Goal: Transaction & Acquisition: Book appointment/travel/reservation

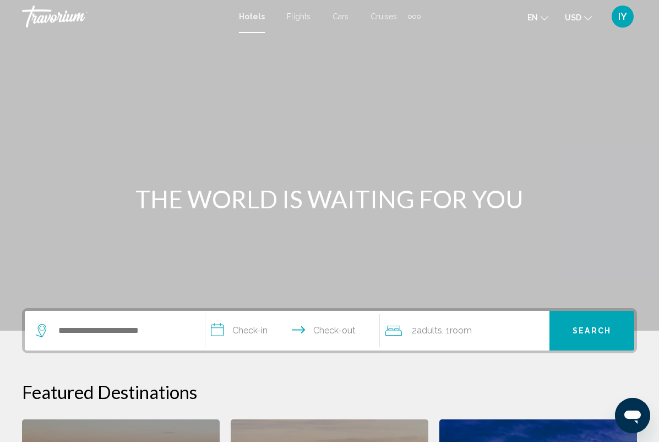
click at [296, 20] on span "Flights" at bounding box center [299, 16] width 24 height 9
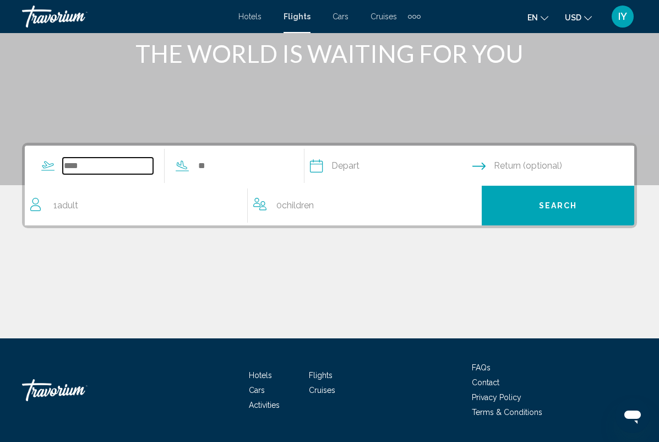
click at [103, 160] on input "Search widget" at bounding box center [108, 166] width 90 height 17
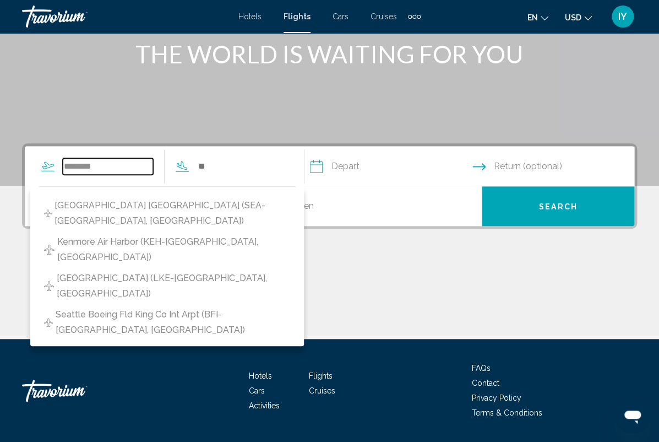
type input "*******"
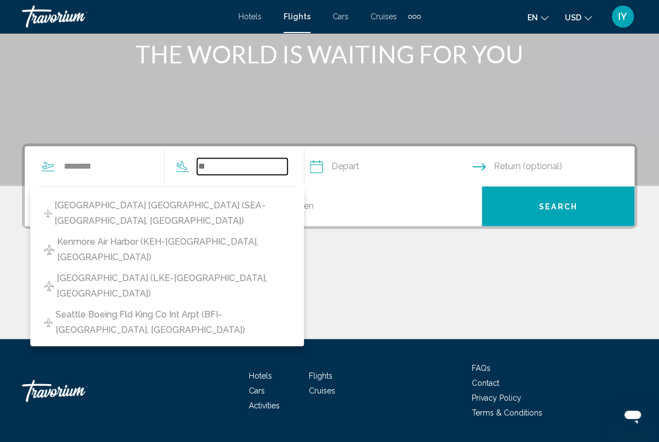
click at [226, 170] on input "Search widget" at bounding box center [242, 166] width 90 height 17
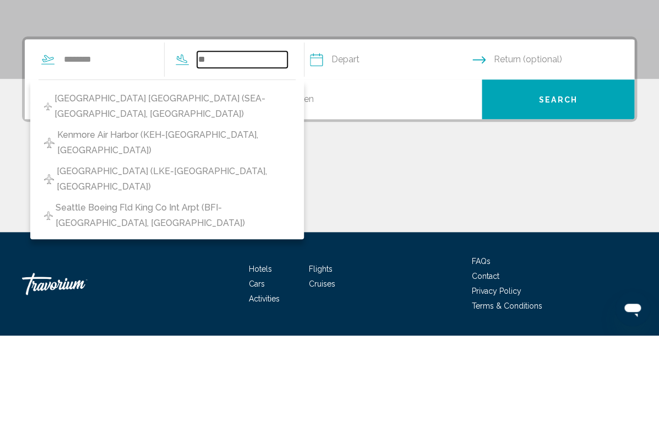
type input "*"
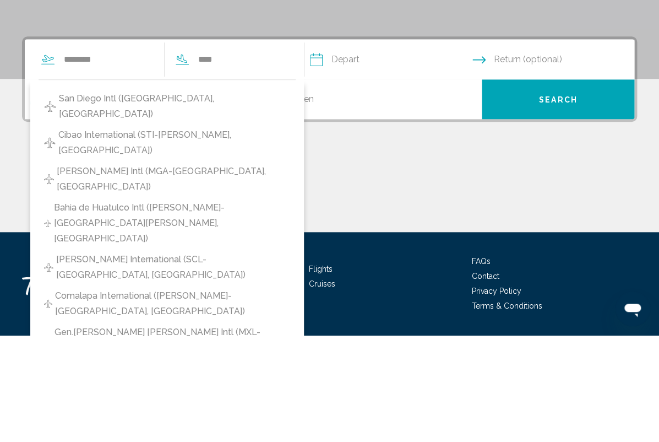
click at [169, 198] on span "San Diego Intl (SAN-San Diego, US)" at bounding box center [174, 213] width 231 height 31
type input "**********"
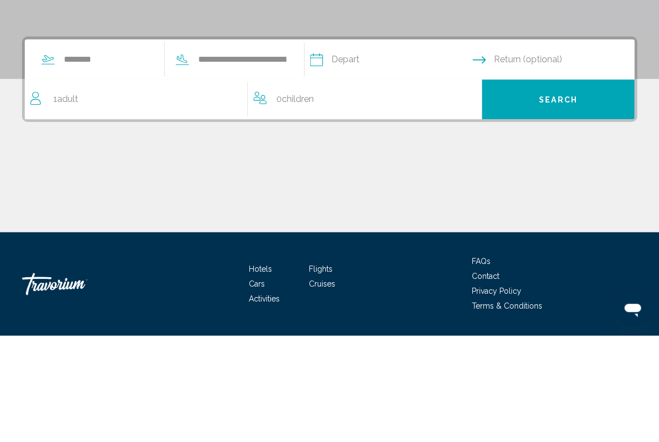
click at [383, 147] on input "Depart date" at bounding box center [390, 168] width 167 height 43
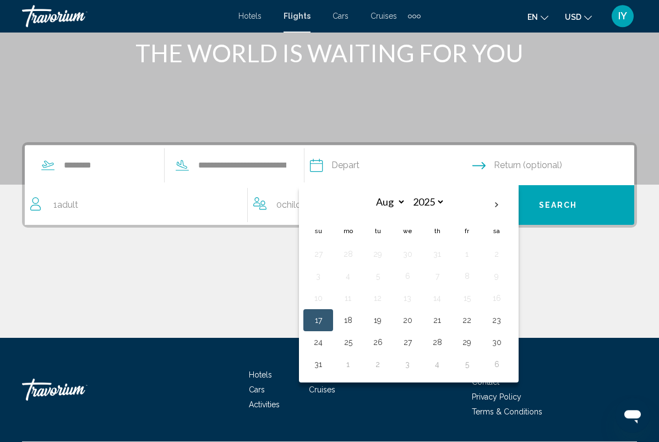
scroll to position [145, 0]
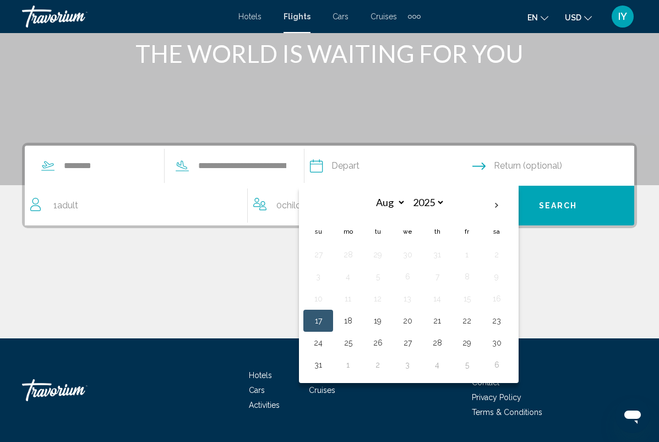
click at [327, 371] on button "31" at bounding box center [319, 364] width 18 height 15
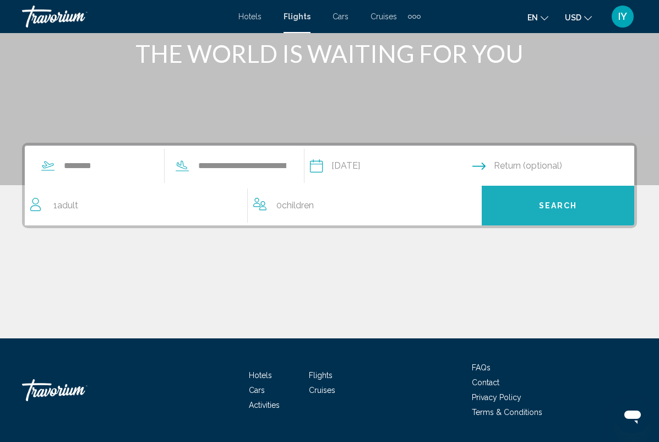
click at [583, 211] on button "Search" at bounding box center [558, 206] width 153 height 40
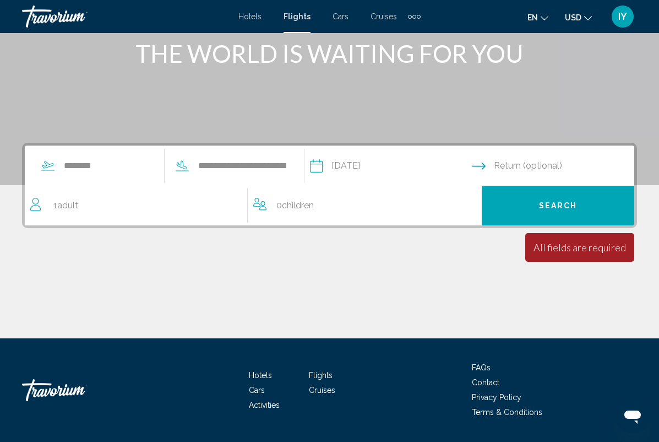
click at [566, 171] on input "Return date" at bounding box center [556, 167] width 167 height 43
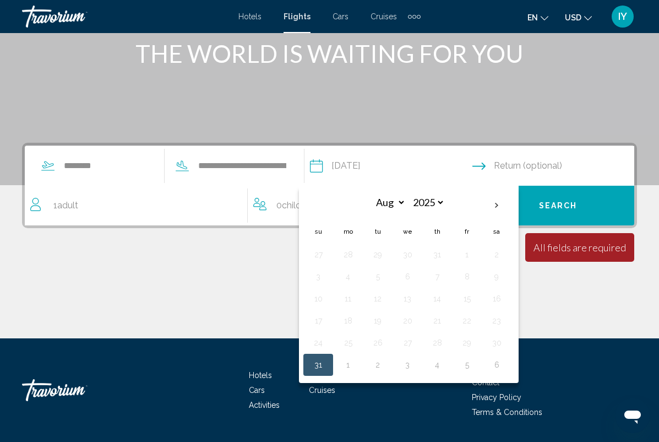
click at [389, 171] on input "**********" at bounding box center [390, 167] width 167 height 43
click at [506, 342] on button "30" at bounding box center [497, 342] width 18 height 15
type input "**********"
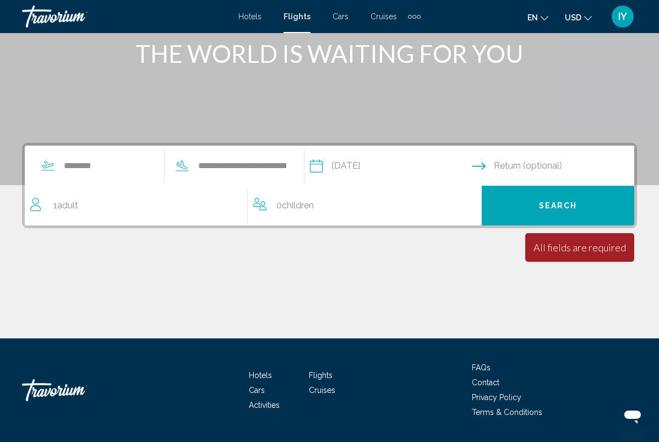
click at [529, 161] on input "Return date" at bounding box center [556, 167] width 167 height 43
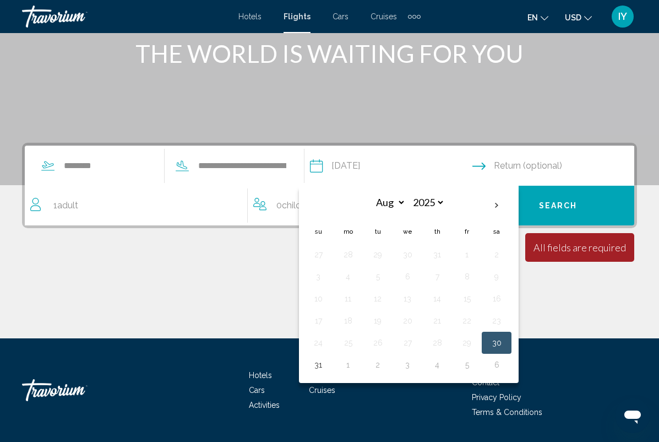
click at [327, 365] on button "31" at bounding box center [319, 364] width 18 height 15
type input "**********"
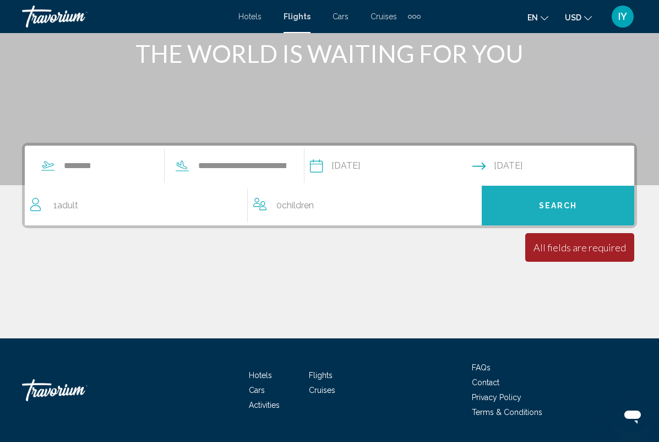
click at [601, 214] on button "Search" at bounding box center [558, 206] width 153 height 40
click at [584, 205] on button "Search" at bounding box center [558, 206] width 153 height 40
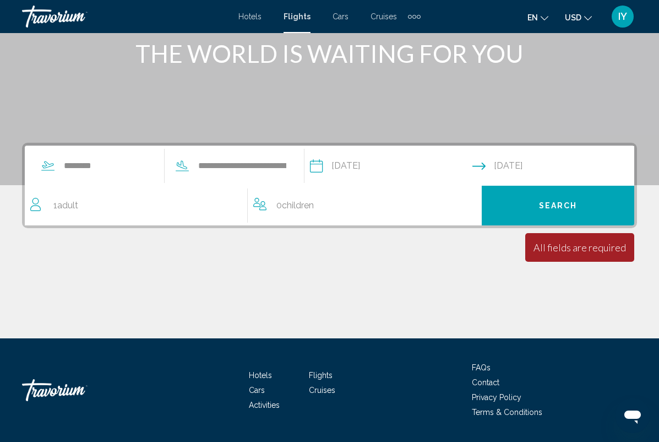
click at [82, 204] on div "1 Adult Adults" at bounding box center [138, 205] width 217 height 15
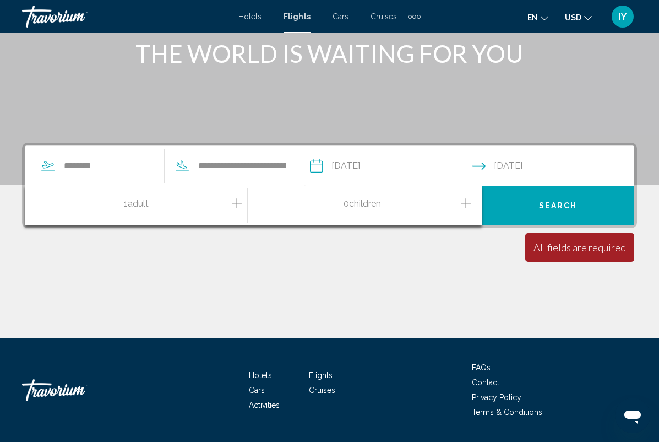
click at [237, 203] on icon "Increment adults" at bounding box center [237, 203] width 10 height 13
click at [603, 250] on div "All fields are required" at bounding box center [580, 247] width 93 height 12
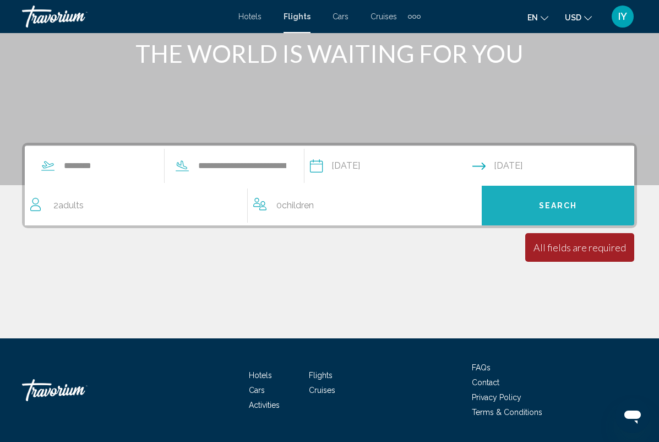
click at [582, 204] on button "Search" at bounding box center [558, 206] width 153 height 40
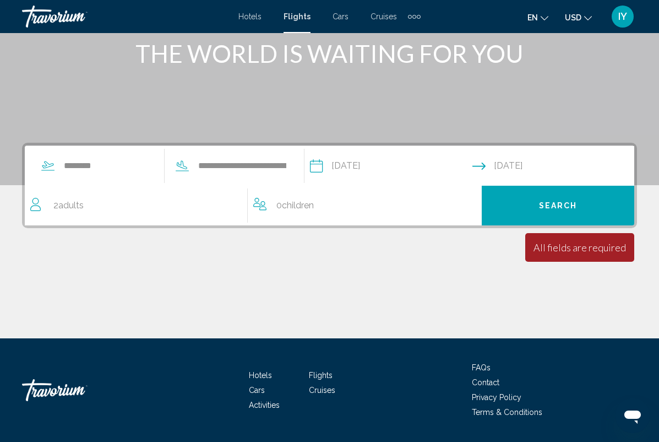
click at [598, 249] on div "All fields are required" at bounding box center [580, 247] width 93 height 12
click at [91, 160] on input "*******" at bounding box center [108, 166] width 90 height 17
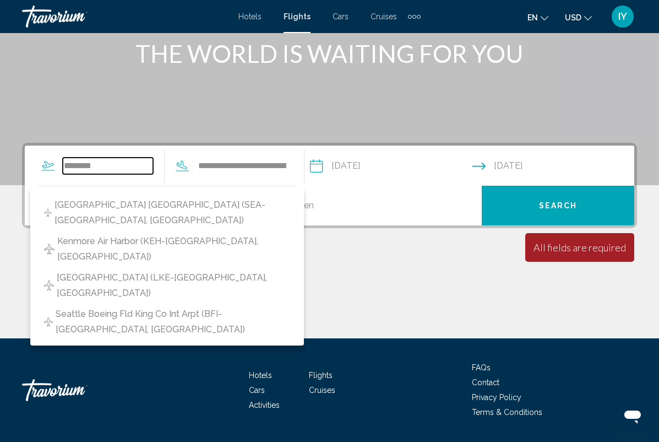
scroll to position [145, 0]
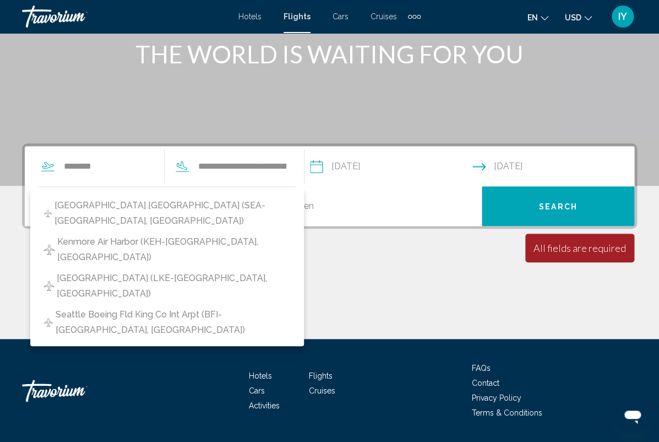
click at [117, 210] on span "Seattle Tacoma Intl Airport (SEA-Seattle, United States of America)" at bounding box center [173, 213] width 236 height 31
type input "**********"
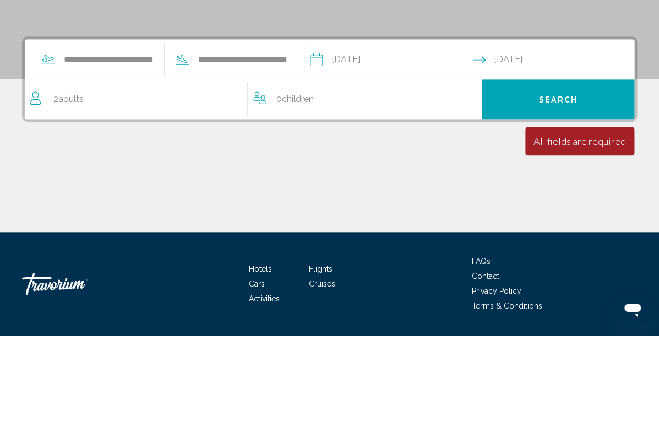
click at [605, 186] on button "Search" at bounding box center [558, 206] width 153 height 40
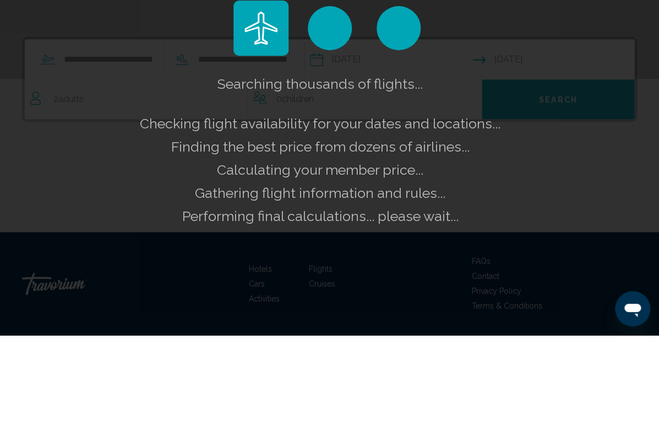
scroll to position [145, 0]
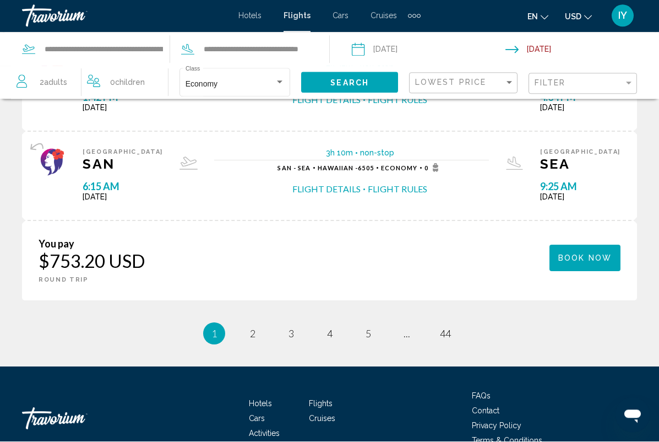
scroll to position [1510, 0]
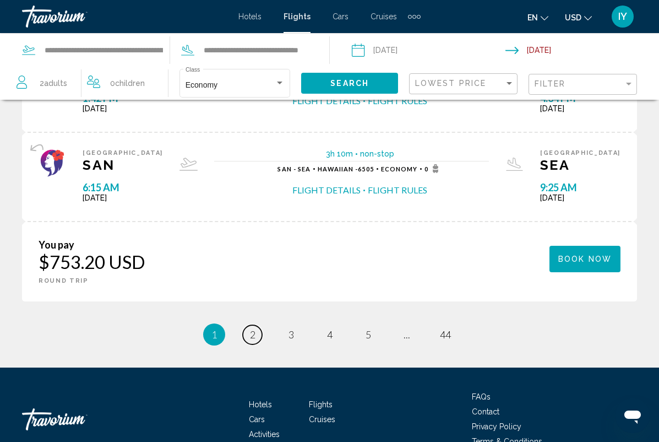
click at [261, 325] on link "page 2" at bounding box center [252, 334] width 19 height 19
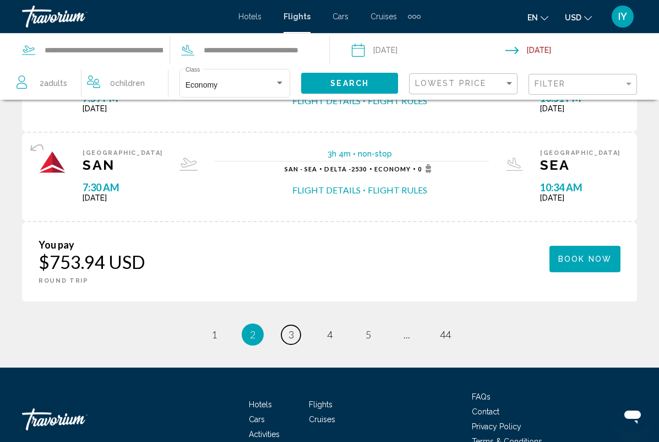
click at [291, 328] on span "3" at bounding box center [292, 334] width 6 height 12
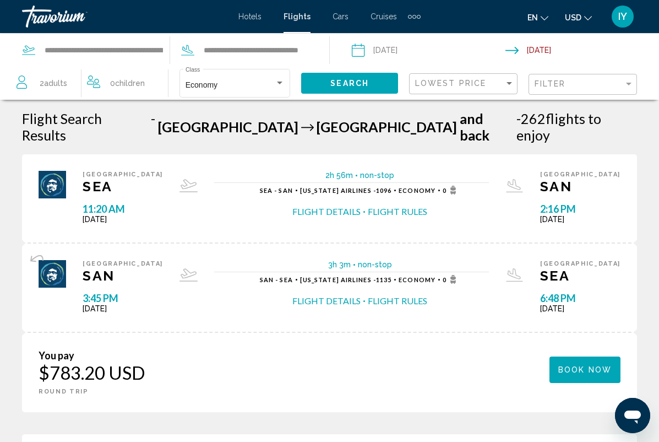
click at [342, 20] on span "Cars" at bounding box center [341, 16] width 16 height 9
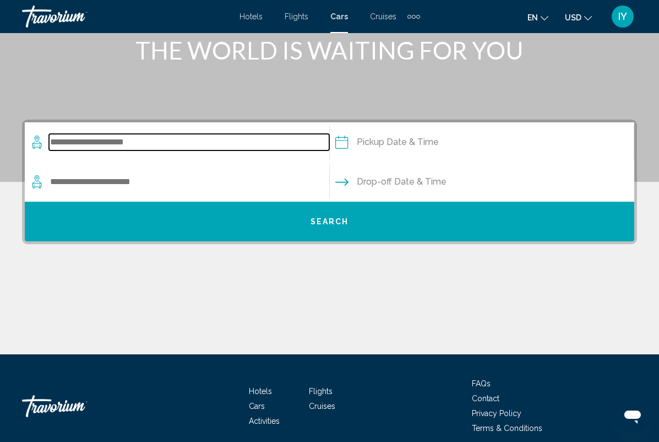
click at [127, 144] on input "Search widget" at bounding box center [189, 142] width 280 height 17
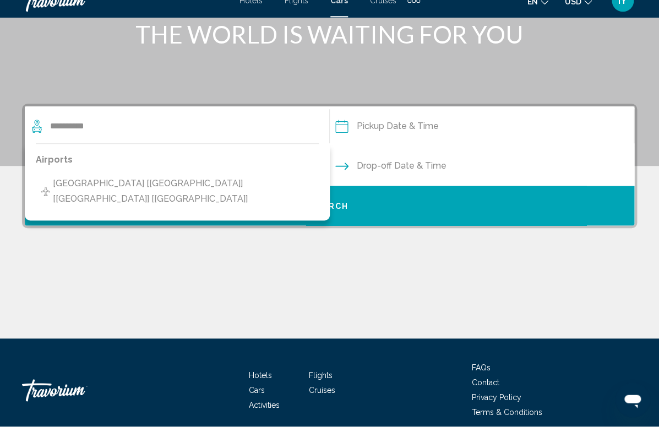
click at [154, 192] on span "San Diego - Airport [SAN] [CA] [US]" at bounding box center [183, 207] width 260 height 31
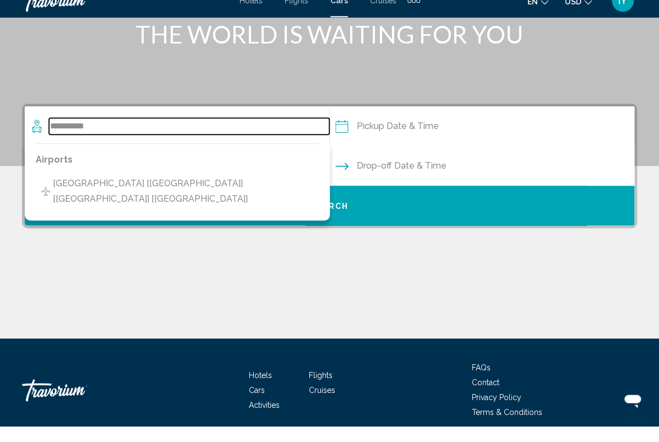
type input "**********"
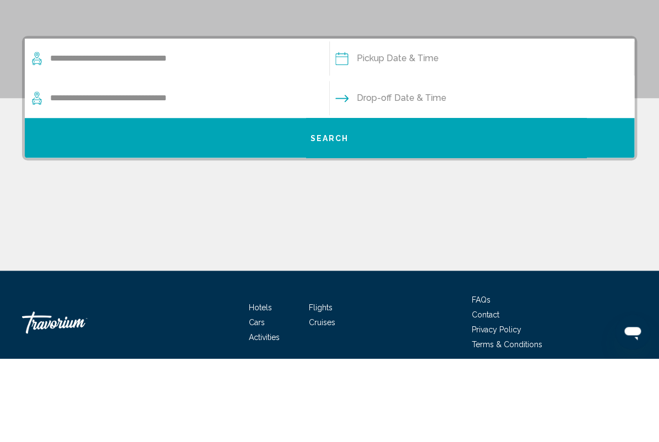
click at [419, 122] on input "Pickup date" at bounding box center [482, 143] width 310 height 43
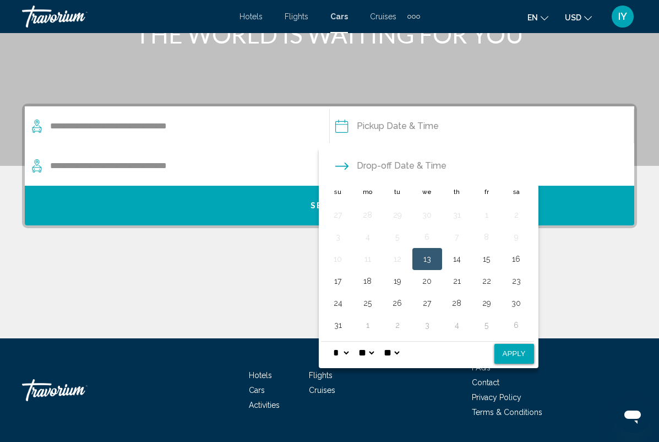
click at [519, 304] on button "30" at bounding box center [517, 302] width 18 height 15
click at [345, 325] on button "31" at bounding box center [338, 324] width 18 height 15
click at [517, 305] on button "30" at bounding box center [517, 302] width 18 height 15
click at [608, 155] on div "Drop-off Date & Time" at bounding box center [482, 166] width 305 height 40
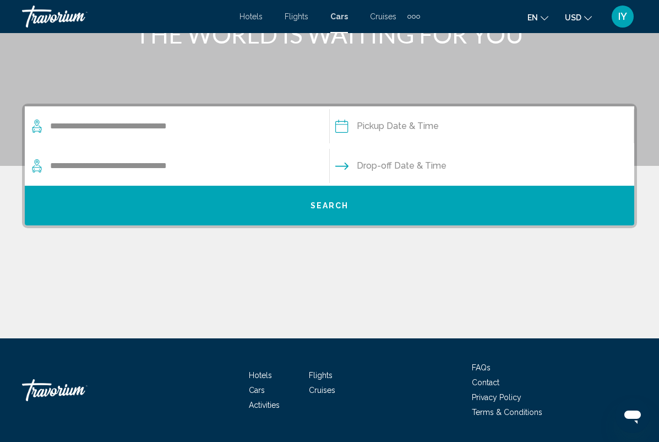
click at [407, 168] on span "Drop-off Date & Time" at bounding box center [402, 165] width 90 height 15
click at [410, 165] on span "Drop-off Date & Time" at bounding box center [402, 165] width 90 height 15
click at [367, 167] on span "Drop-off Date & Time" at bounding box center [402, 165] width 90 height 15
click at [427, 167] on span "Drop-off Date & Time" at bounding box center [402, 165] width 90 height 15
click at [401, 126] on input "Pickup date" at bounding box center [482, 127] width 310 height 43
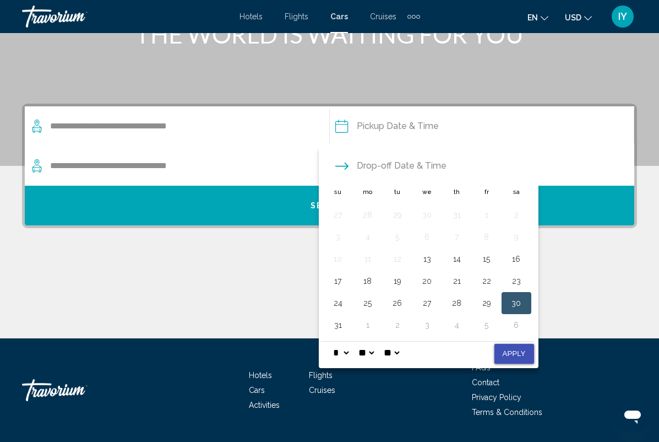
click at [526, 353] on button "Apply" at bounding box center [515, 354] width 40 height 20
type input "**********"
select select "*"
select select "**"
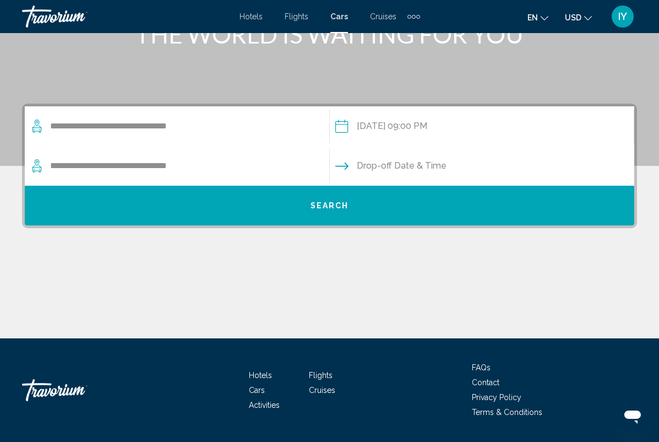
click at [427, 165] on input "Drop-off date" at bounding box center [482, 167] width 310 height 43
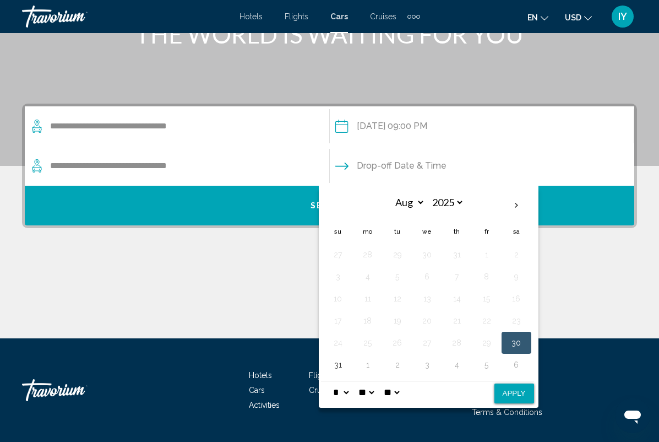
click at [344, 366] on button "31" at bounding box center [338, 364] width 18 height 15
click at [525, 394] on button "Apply" at bounding box center [515, 393] width 40 height 20
type input "**********"
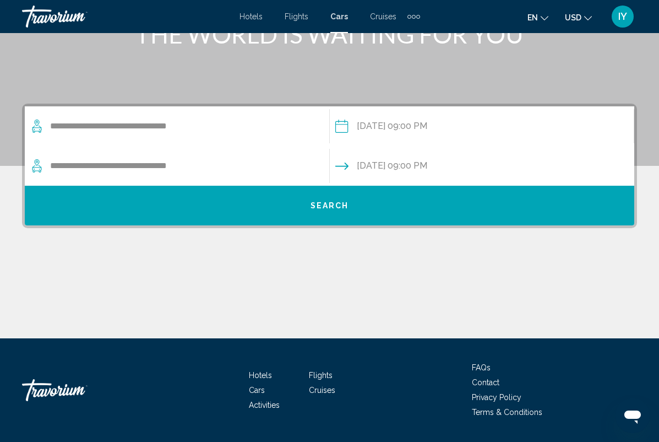
click at [354, 210] on button "Search" at bounding box center [330, 206] width 610 height 40
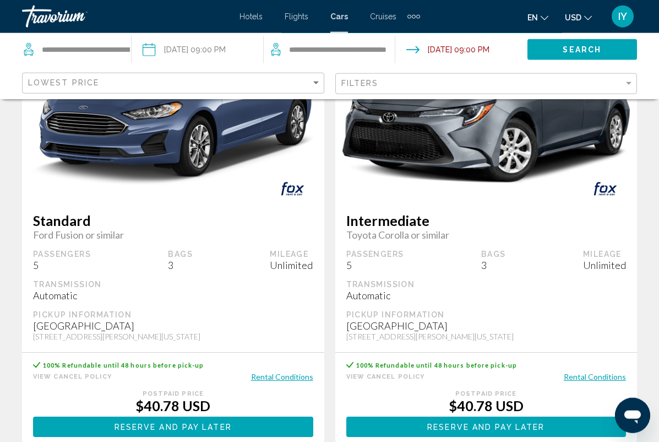
scroll to position [125, 0]
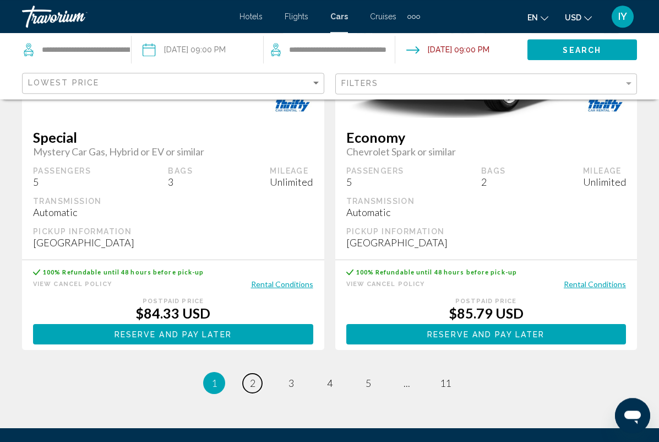
click at [257, 379] on link "page 2" at bounding box center [252, 382] width 19 height 19
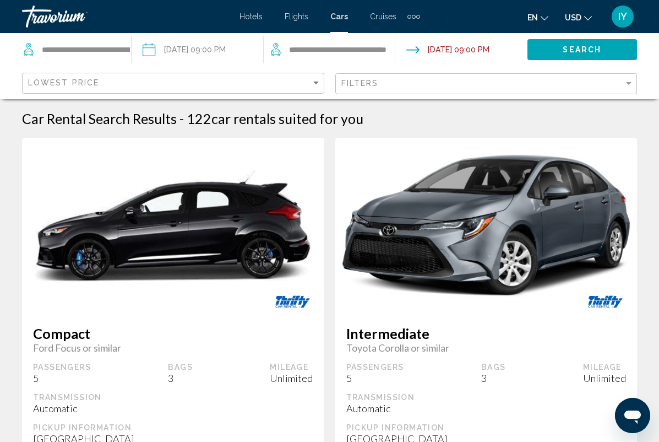
click at [386, 20] on span "Cruises" at bounding box center [383, 16] width 26 height 9
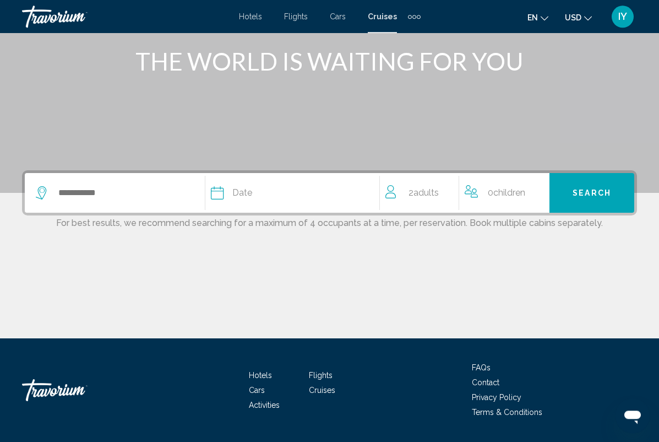
scroll to position [138, 0]
click at [100, 193] on input "Search widget" at bounding box center [131, 193] width 148 height 17
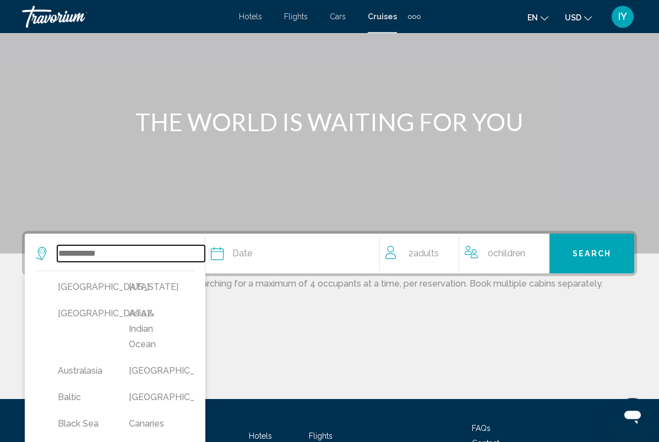
scroll to position [73, 0]
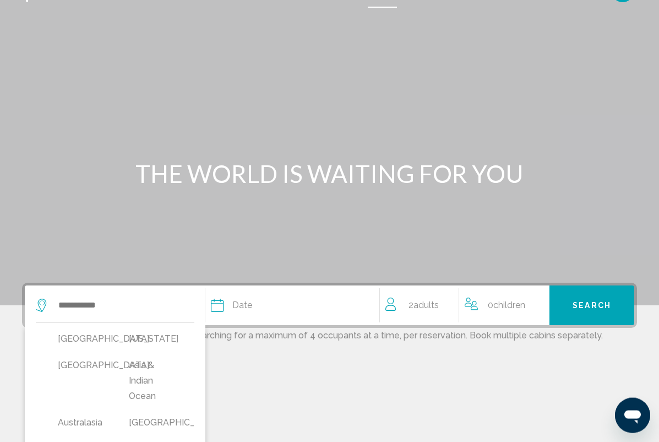
click at [158, 337] on button "Alaska" at bounding box center [153, 338] width 60 height 21
type input "******"
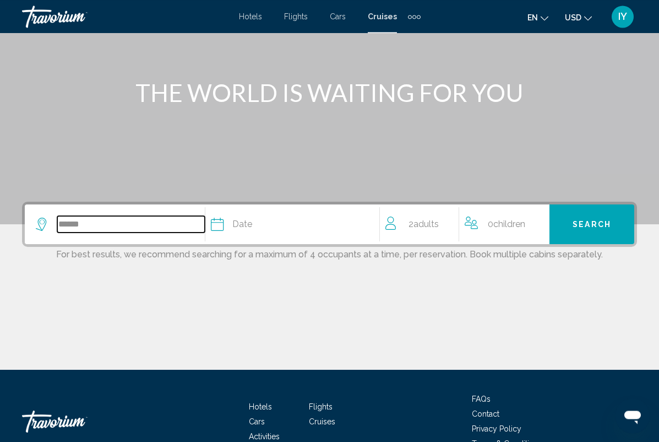
scroll to position [138, 0]
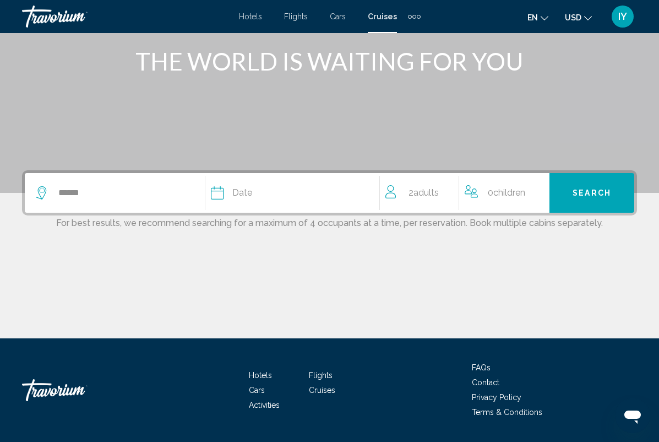
click at [236, 198] on span "Date" at bounding box center [242, 192] width 20 height 15
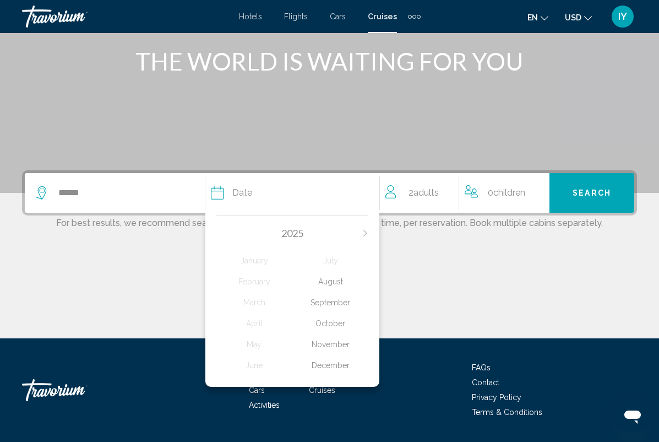
click at [362, 235] on icon "Next month" at bounding box center [365, 233] width 7 height 7
click at [259, 360] on div "June" at bounding box center [254, 365] width 76 height 20
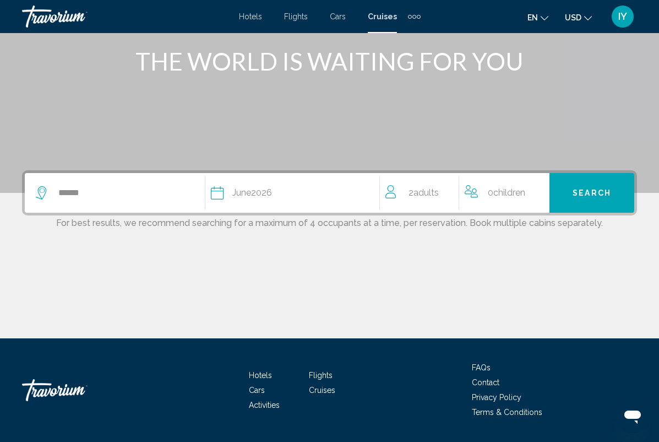
click at [607, 194] on span "Search" at bounding box center [592, 193] width 39 height 9
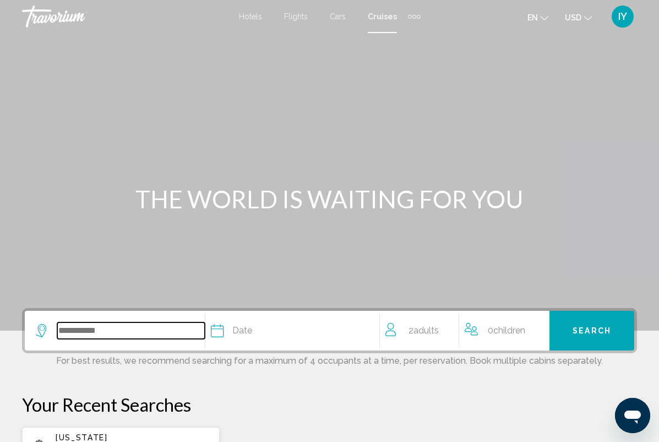
click at [117, 339] on input "Search widget" at bounding box center [131, 330] width 148 height 17
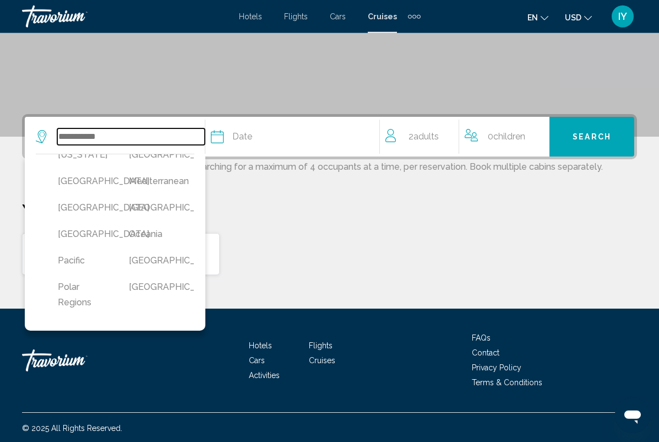
scroll to position [275, 0]
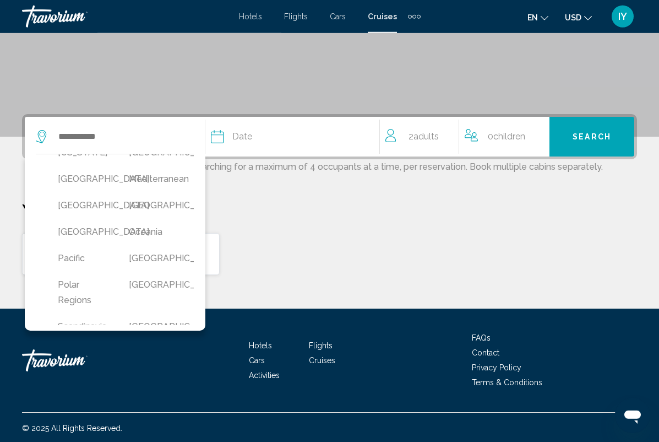
click at [89, 216] on button "Mexico" at bounding box center [82, 205] width 60 height 21
type input "******"
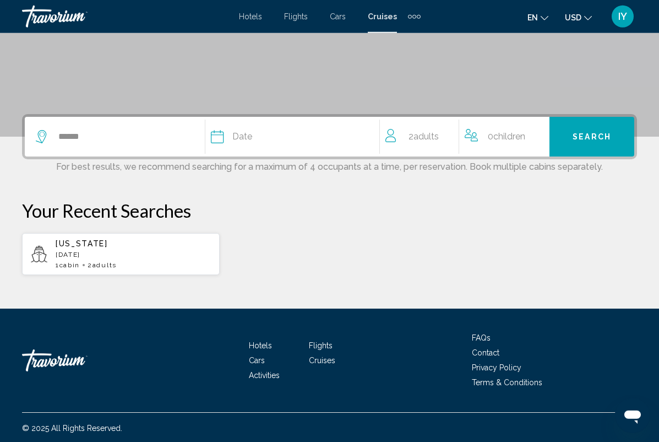
click at [229, 141] on div "Date" at bounding box center [295, 136] width 169 height 15
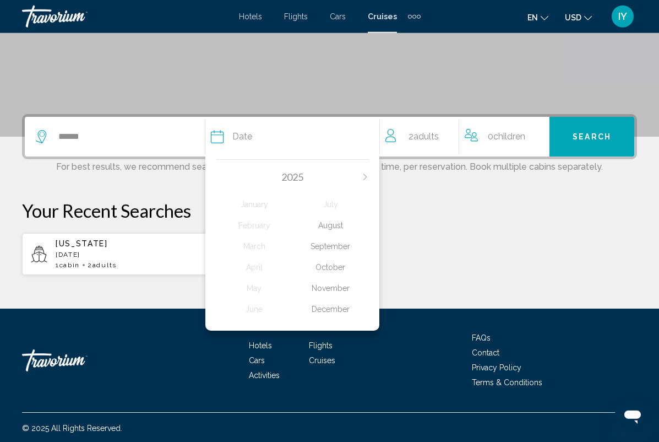
click at [344, 263] on div "October" at bounding box center [330, 267] width 76 height 20
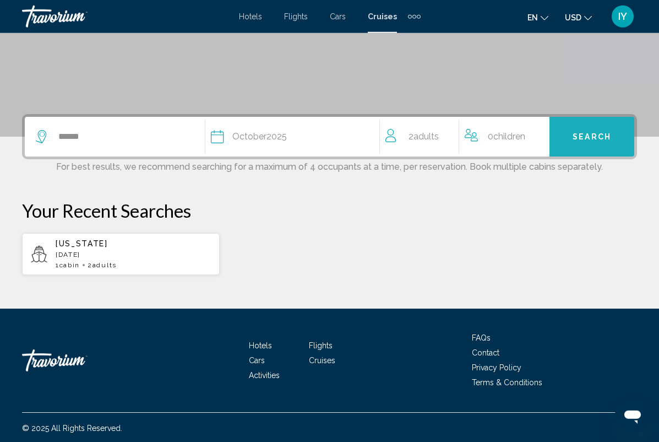
click at [599, 133] on span "Search" at bounding box center [592, 137] width 39 height 9
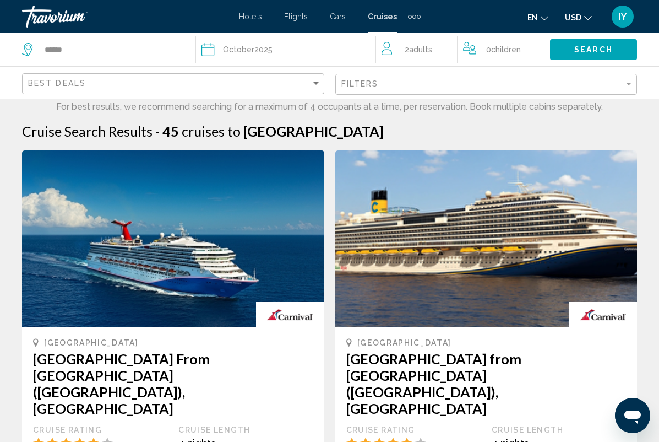
click at [419, 13] on div "Extra navigation items" at bounding box center [414, 16] width 13 height 17
click at [393, 37] on span "Activities" at bounding box center [396, 36] width 31 height 9
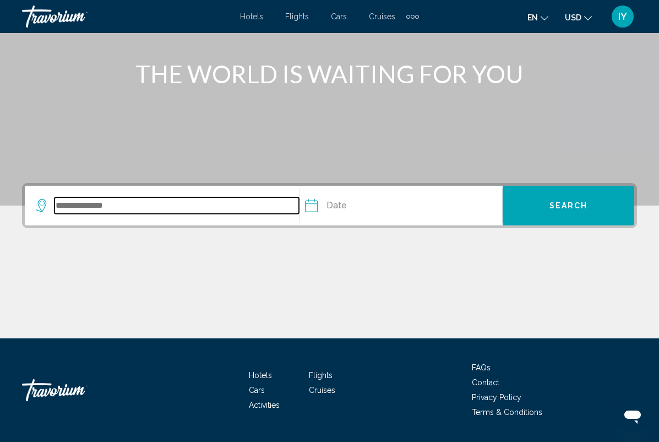
click at [90, 208] on input "Search widget" at bounding box center [177, 205] width 245 height 17
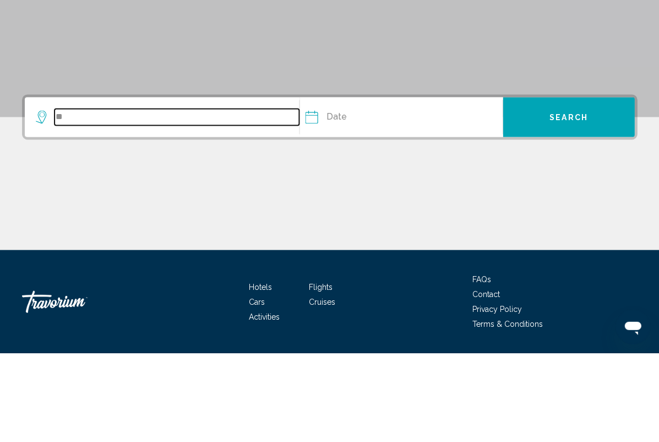
type input "*"
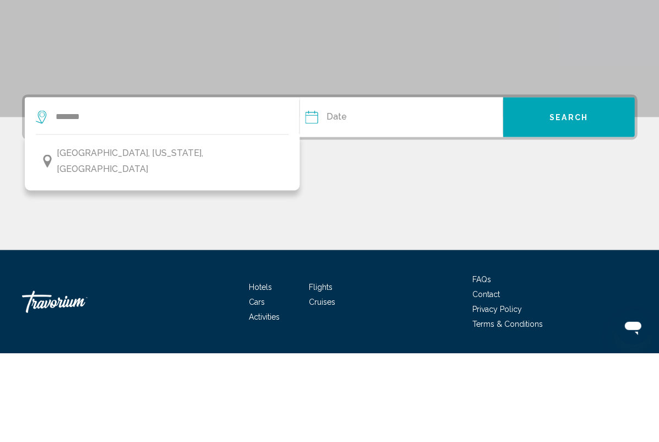
click at [136, 235] on span "Seattle, Washington, USA" at bounding box center [170, 250] width 226 height 31
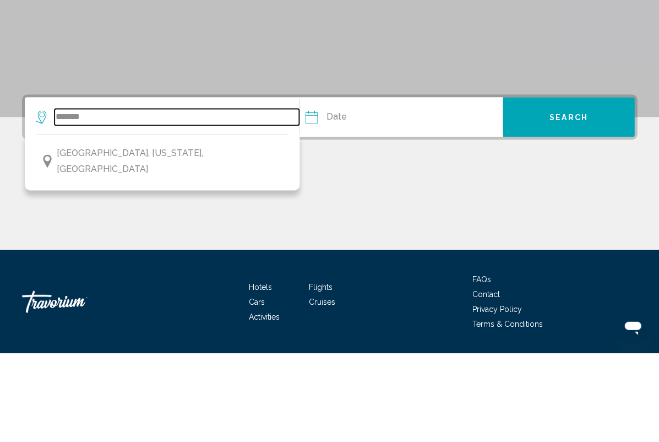
type input "**********"
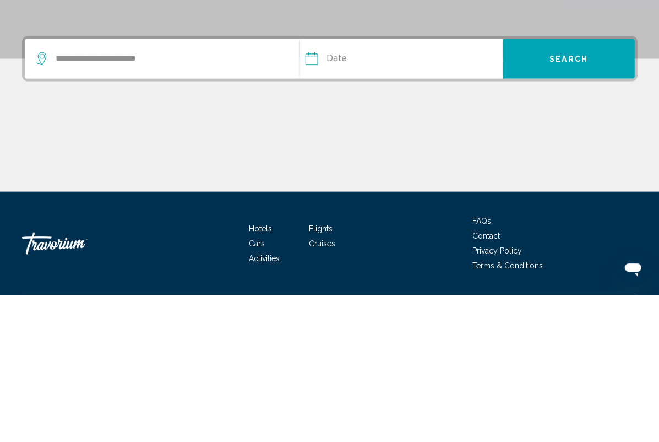
click at [335, 186] on input "Date" at bounding box center [353, 207] width 103 height 43
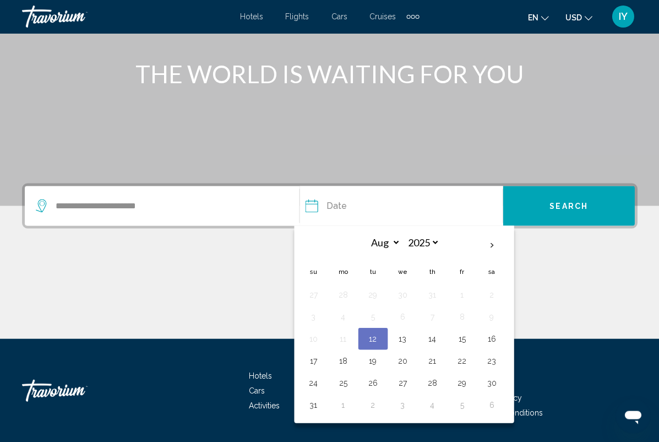
click at [499, 380] on button "30" at bounding box center [492, 382] width 18 height 15
type input "**********"
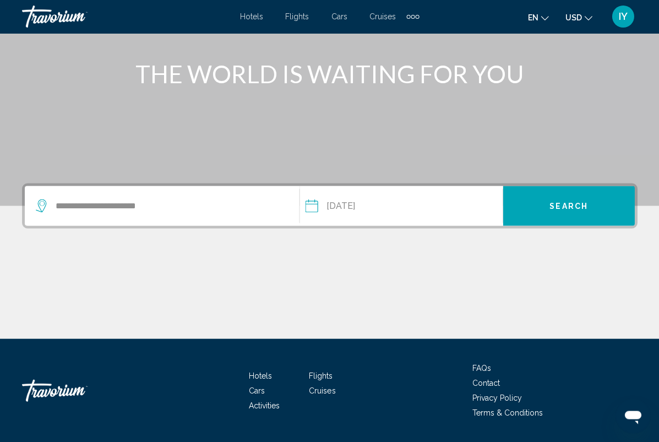
click at [581, 205] on span "Search" at bounding box center [569, 206] width 39 height 9
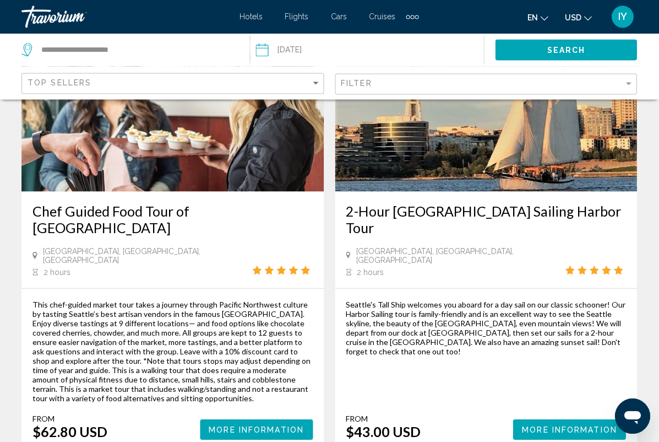
scroll to position [1513, 0]
click at [588, 425] on span "More Information" at bounding box center [569, 429] width 95 height 9
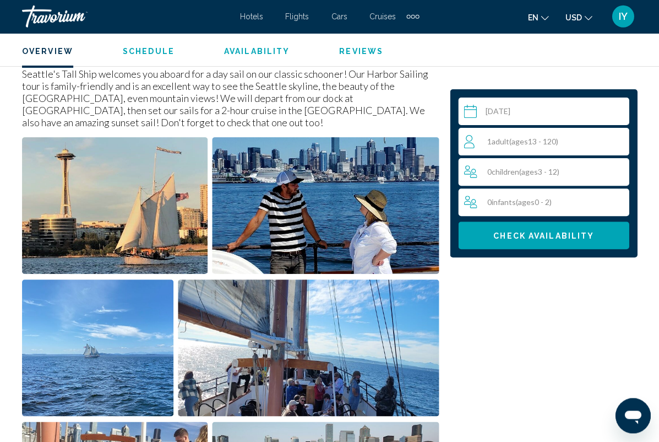
scroll to position [558, 0]
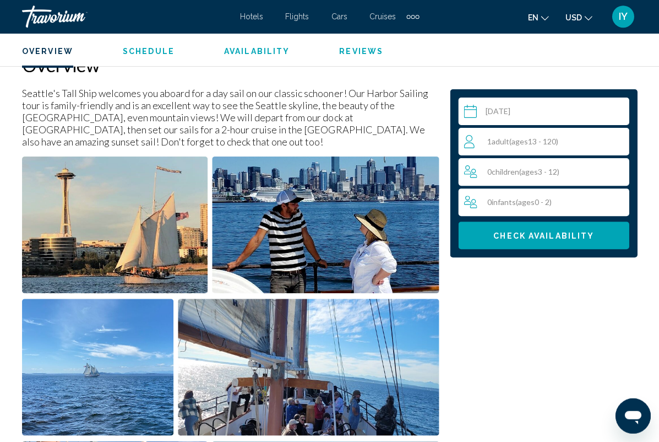
click at [554, 139] on span "( ages 13 - 120)" at bounding box center [533, 141] width 49 height 9
click at [553, 145] on span "max" at bounding box center [548, 145] width 14 height 9
click at [549, 136] on span "( ages 13 - 120)" at bounding box center [554, 136] width 49 height 9
click at [619, 144] on icon "Increment adults" at bounding box center [618, 140] width 10 height 13
click at [614, 138] on icon "Increment adults" at bounding box center [618, 140] width 10 height 13
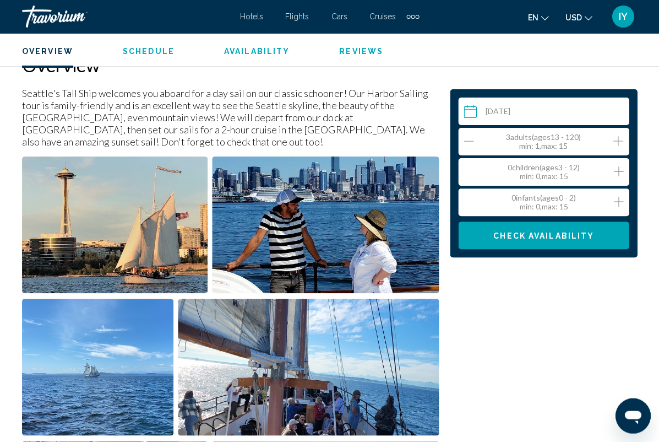
click at [572, 237] on span "Check Availability" at bounding box center [544, 235] width 101 height 9
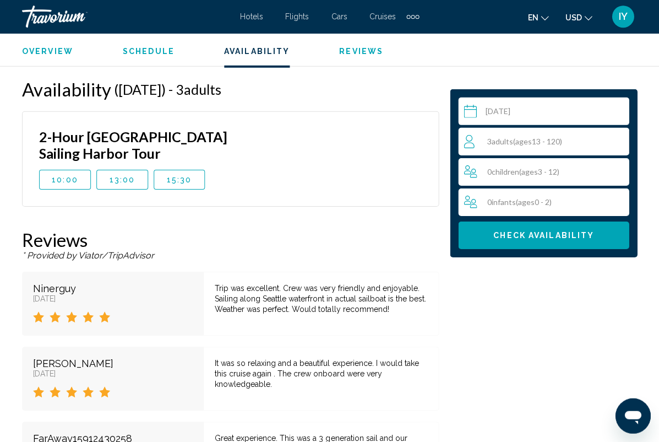
scroll to position [1769, 0]
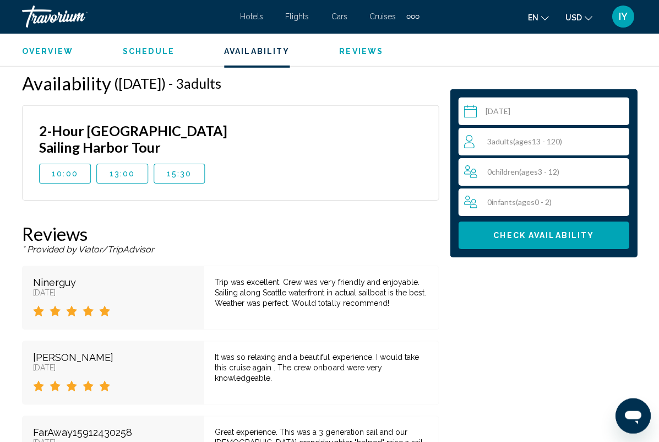
click at [126, 169] on span "13:00" at bounding box center [122, 173] width 26 height 9
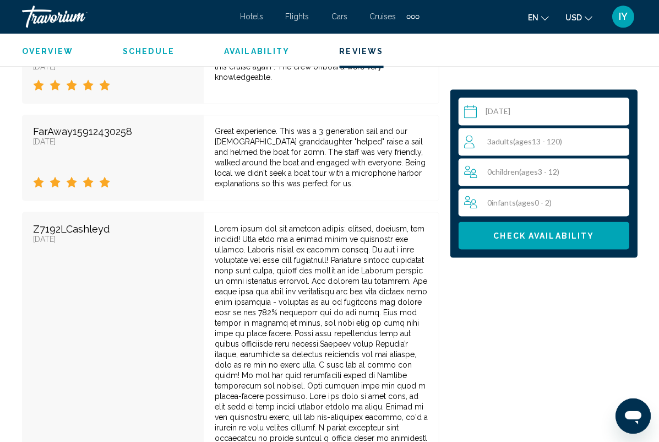
scroll to position [2097, 0]
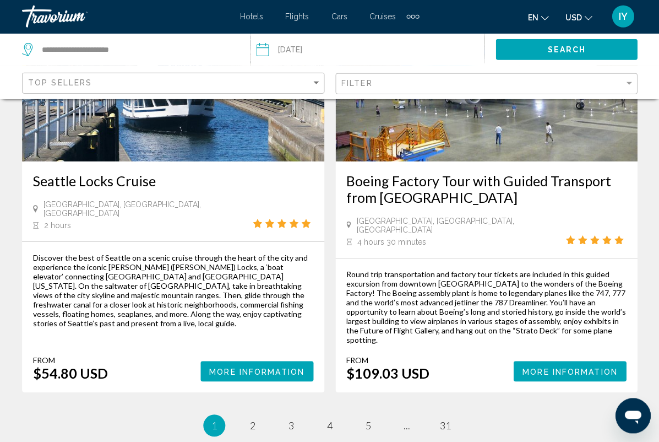
scroll to position [2413, 0]
click at [248, 415] on link "page 2" at bounding box center [252, 424] width 19 height 19
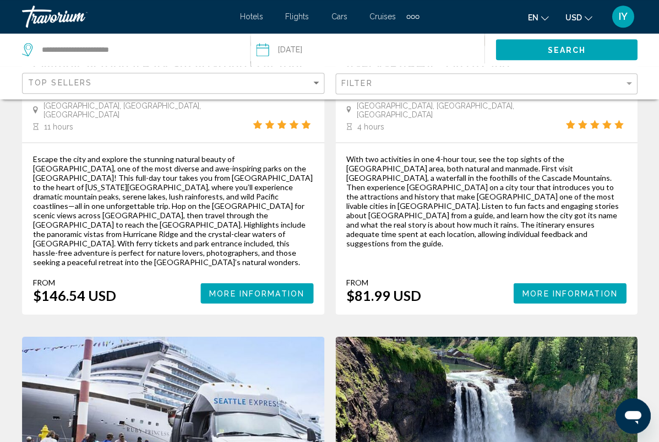
scroll to position [237, 0]
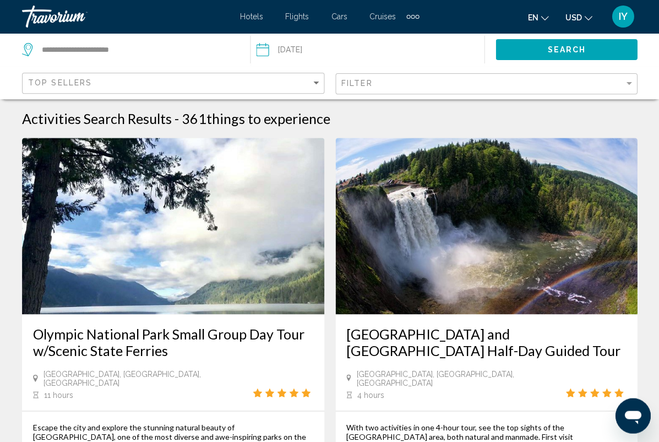
click at [413, 19] on div "Extra navigation items" at bounding box center [413, 16] width 13 height 17
click at [396, 42] on link "Activities" at bounding box center [392, 37] width 47 height 20
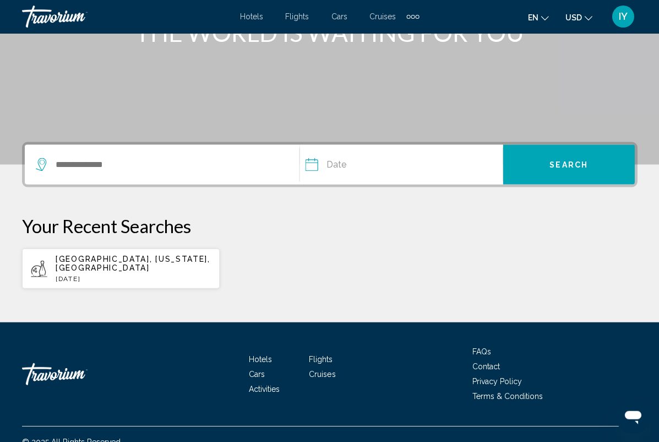
click at [150, 264] on div "Seattle, Washington, USA Sat, 30 Aug" at bounding box center [133, 268] width 155 height 28
type input "**********"
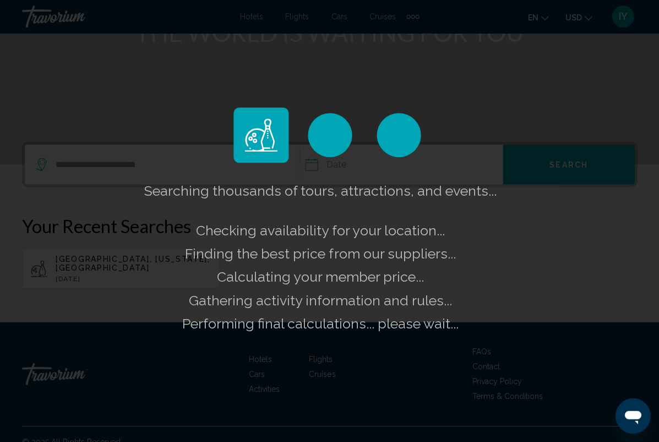
scroll to position [166, 0]
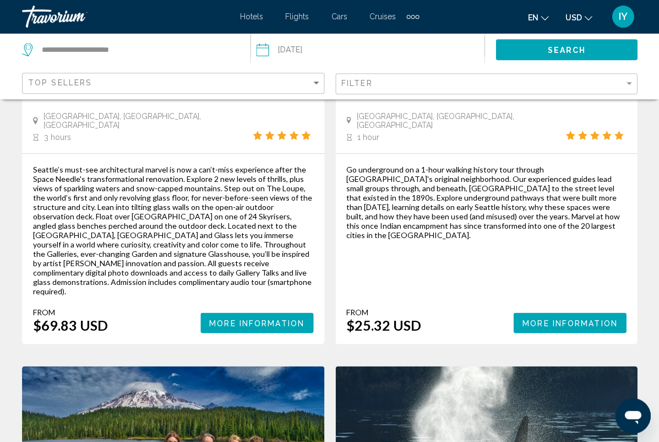
scroll to position [696, 0]
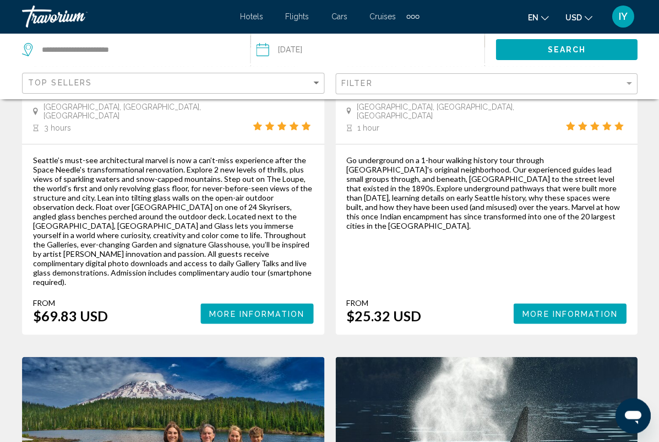
click at [264, 303] on button "More Information" at bounding box center [257, 313] width 113 height 20
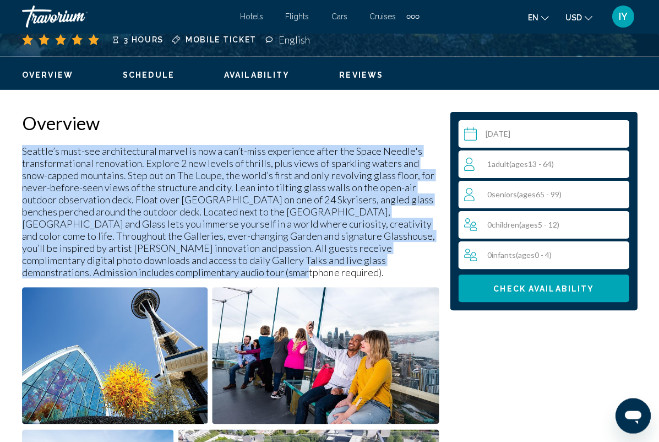
scroll to position [500, 0]
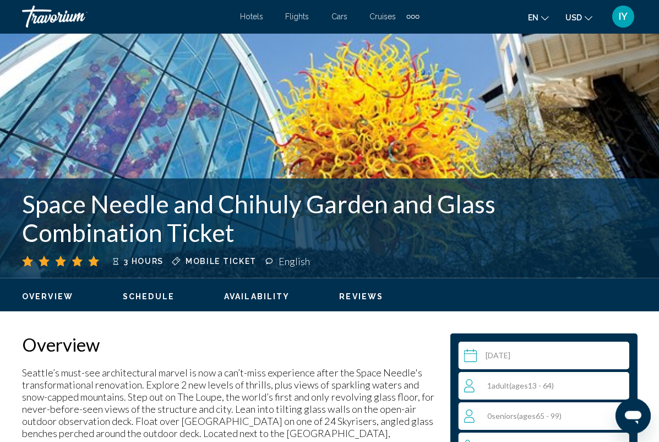
scroll to position [277, 0]
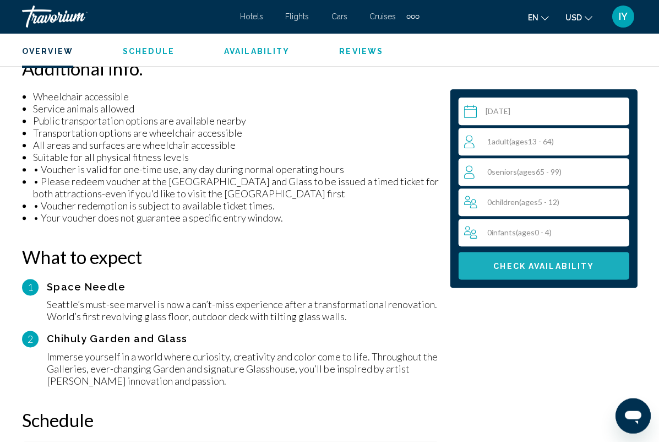
click at [582, 269] on span "Check Availability" at bounding box center [544, 266] width 101 height 9
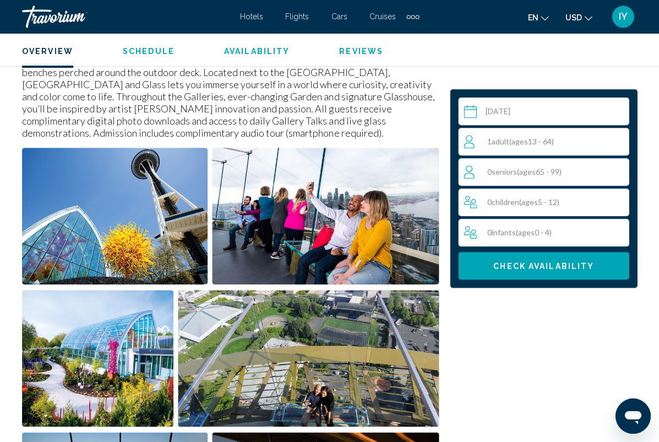
scroll to position [463, 0]
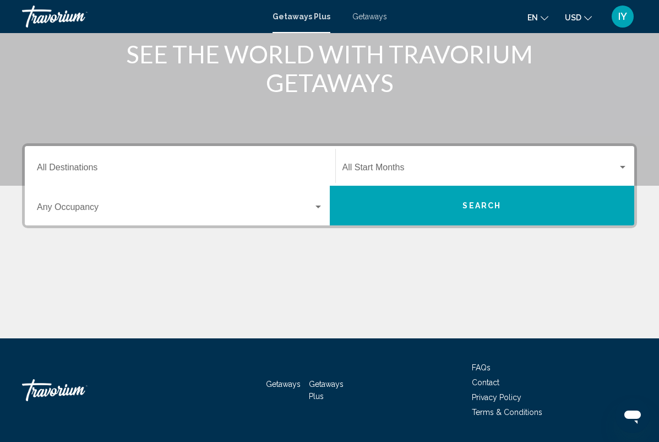
scroll to position [145, 0]
click at [92, 173] on input "Destination All Destinations" at bounding box center [180, 170] width 286 height 10
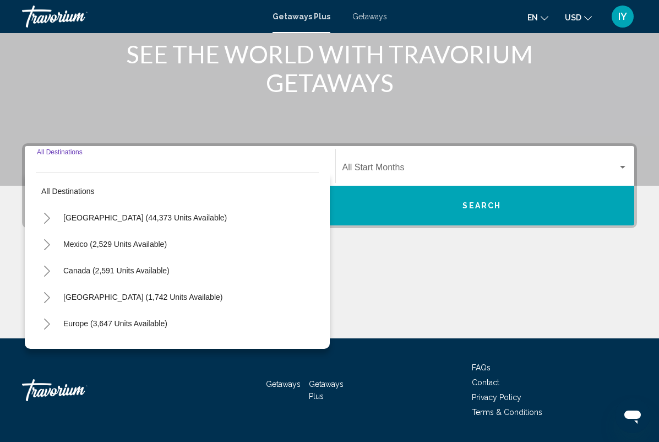
click at [164, 221] on span "[GEOGRAPHIC_DATA] (44,373 units available)" at bounding box center [145, 217] width 164 height 9
type input "**********"
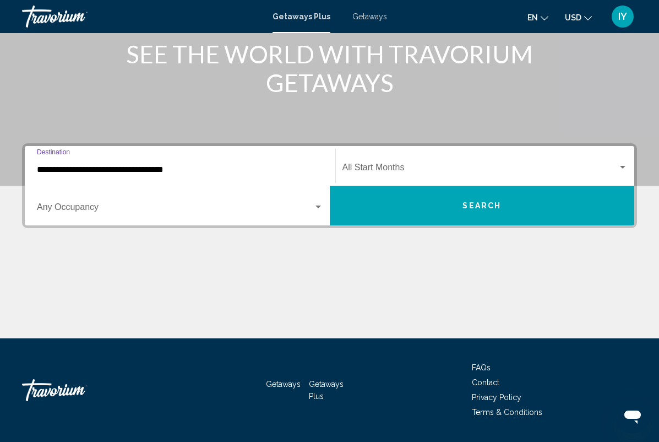
click at [308, 213] on span "Search widget" at bounding box center [175, 209] width 277 height 10
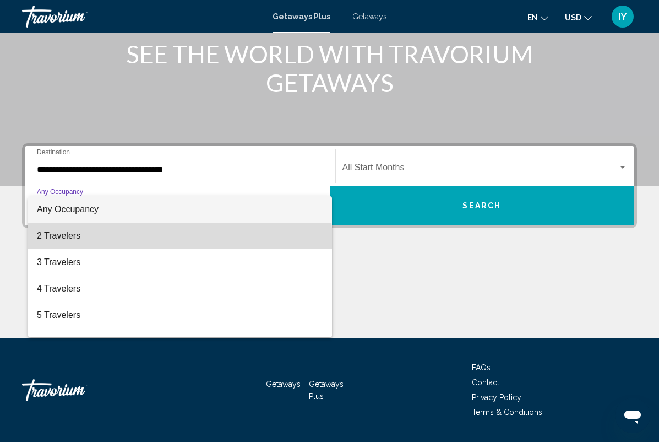
click at [124, 243] on span "2 Travelers" at bounding box center [180, 236] width 286 height 26
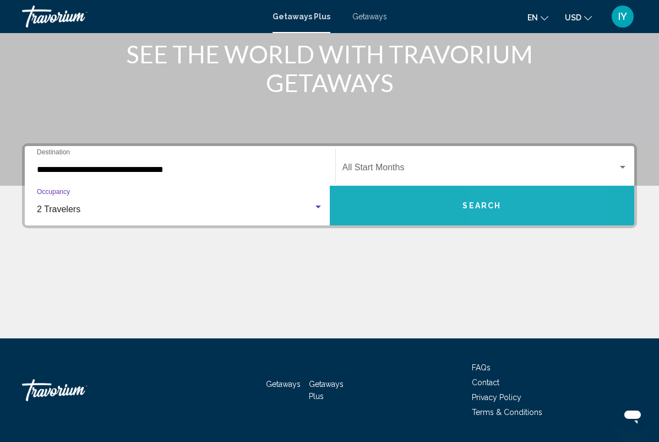
click at [534, 207] on button "Search" at bounding box center [482, 206] width 305 height 40
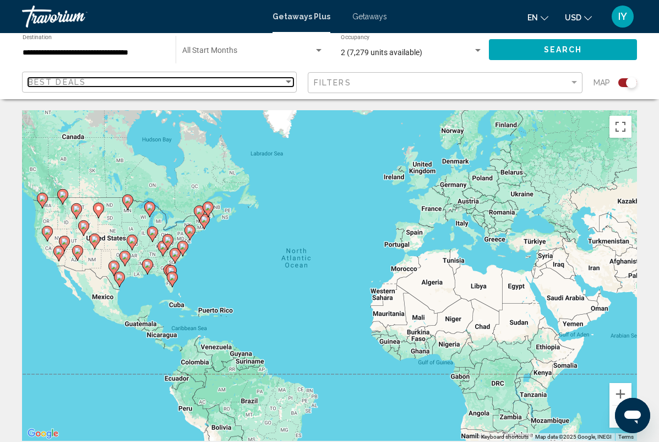
click at [196, 82] on div "Best Deals" at bounding box center [156, 82] width 256 height 9
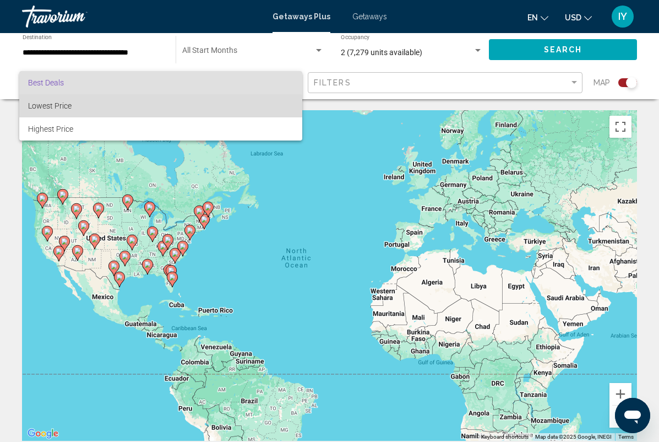
click at [108, 111] on span "Lowest Price" at bounding box center [161, 105] width 266 height 23
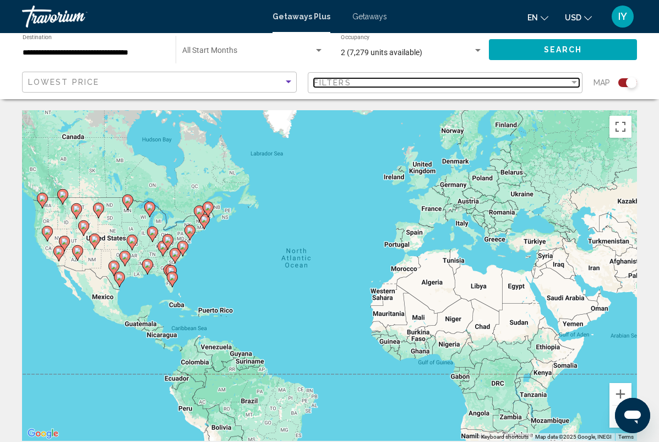
click at [558, 86] on div "Filters" at bounding box center [442, 82] width 256 height 9
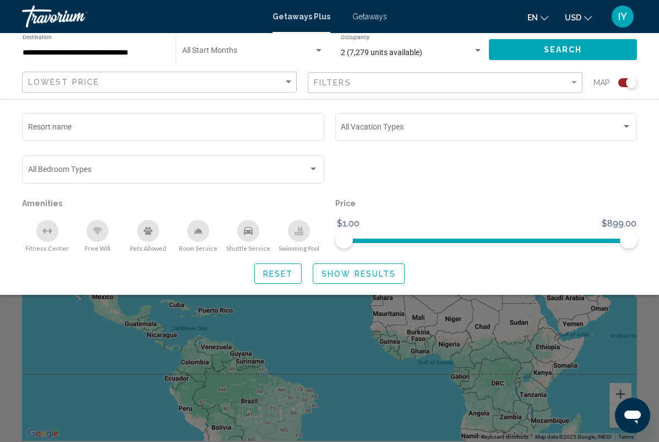
click at [297, 172] on span "Search widget" at bounding box center [168, 171] width 281 height 9
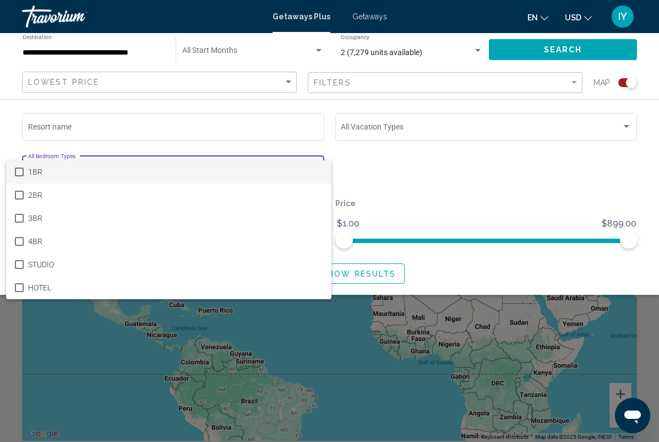
click at [410, 163] on div at bounding box center [329, 221] width 659 height 442
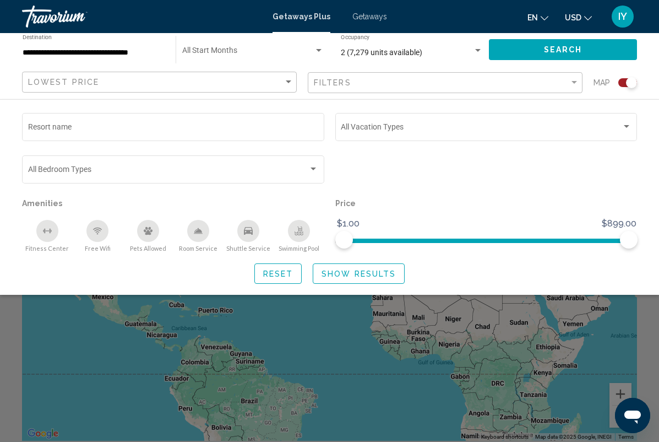
click at [608, 127] on span "Search widget" at bounding box center [481, 128] width 281 height 9
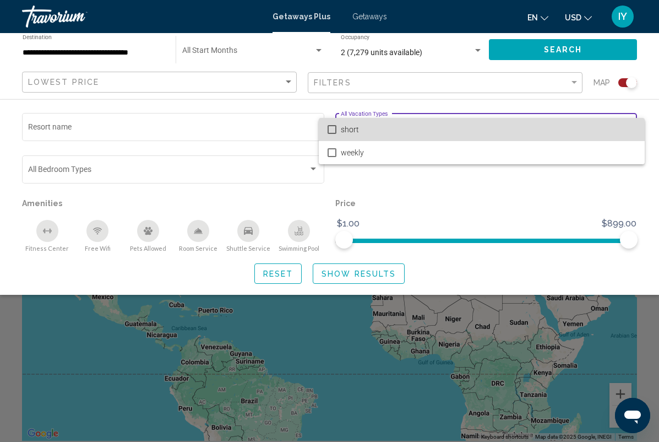
click at [593, 131] on span "short" at bounding box center [488, 129] width 295 height 23
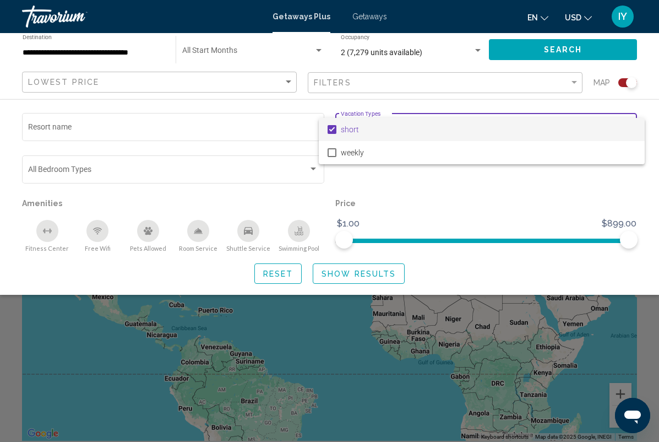
click at [373, 271] on div at bounding box center [329, 221] width 659 height 442
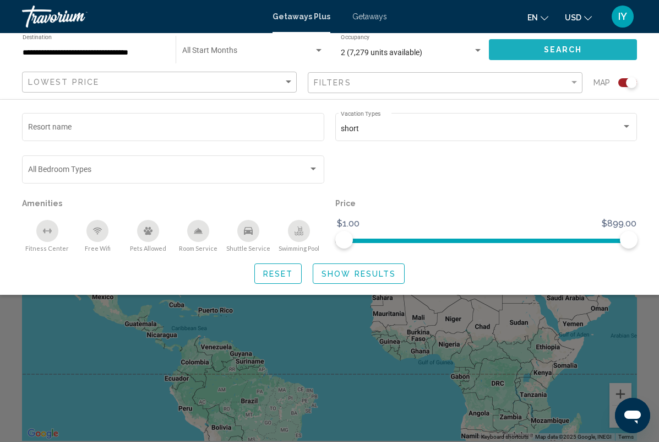
click at [591, 51] on button "Search" at bounding box center [563, 49] width 148 height 20
click at [571, 52] on span "Search" at bounding box center [563, 50] width 39 height 9
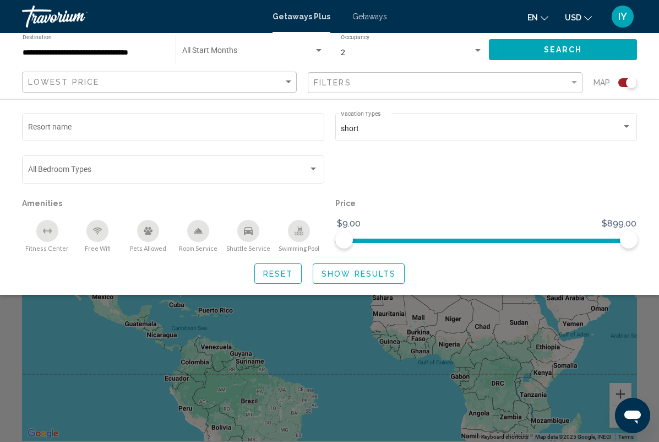
click at [572, 349] on div "Search widget" at bounding box center [329, 303] width 659 height 277
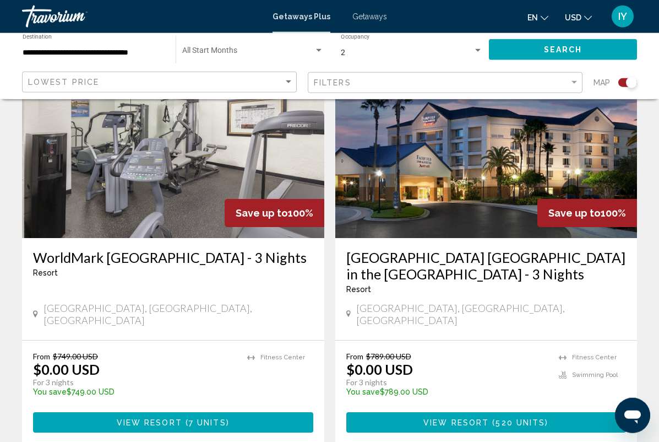
scroll to position [1211, 0]
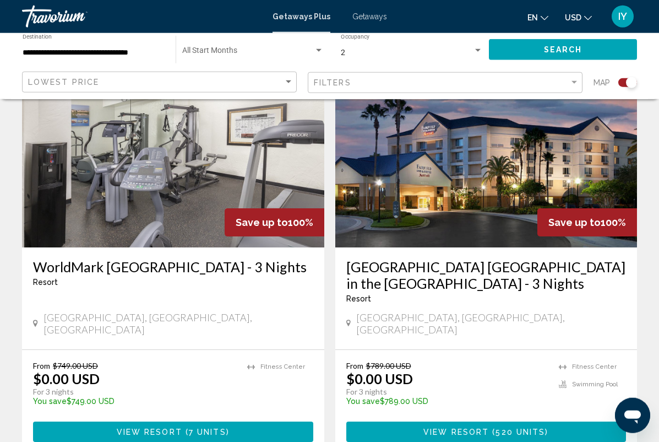
click at [597, 194] on img "Main content" at bounding box center [486, 159] width 302 height 176
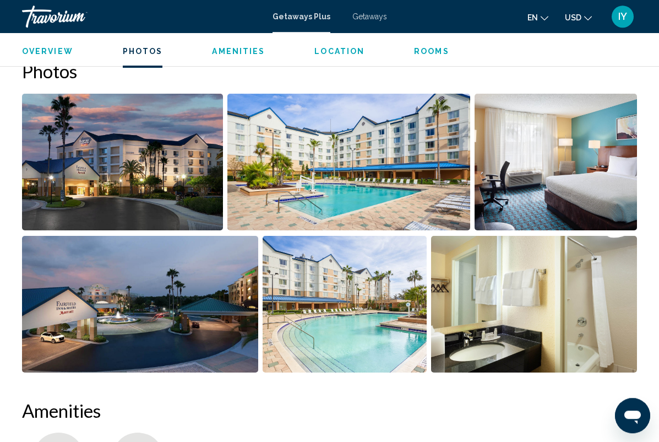
scroll to position [716, 0]
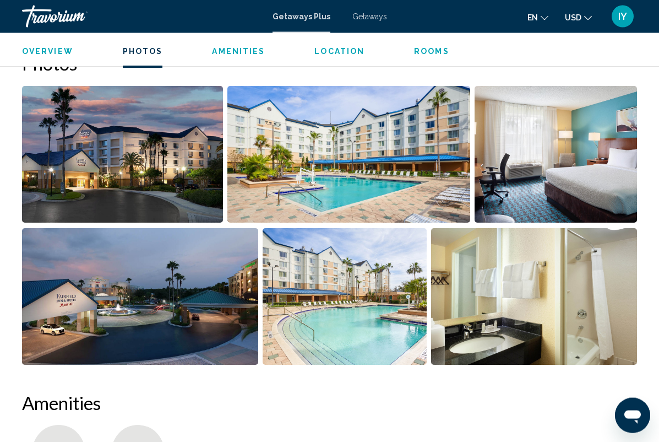
click at [587, 181] on img "Open full-screen image slider" at bounding box center [556, 154] width 162 height 137
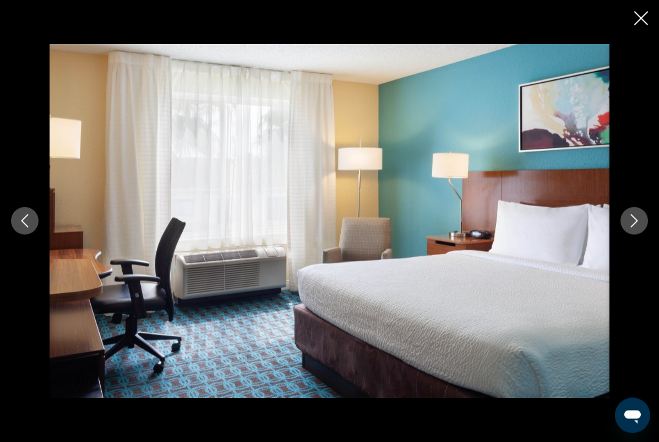
scroll to position [716, 0]
click at [633, 227] on icon "Next image" at bounding box center [634, 220] width 13 height 13
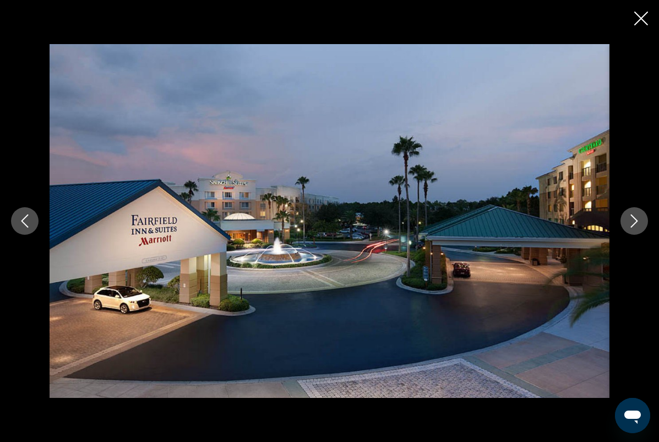
click at [629, 227] on icon "Next image" at bounding box center [634, 220] width 13 height 13
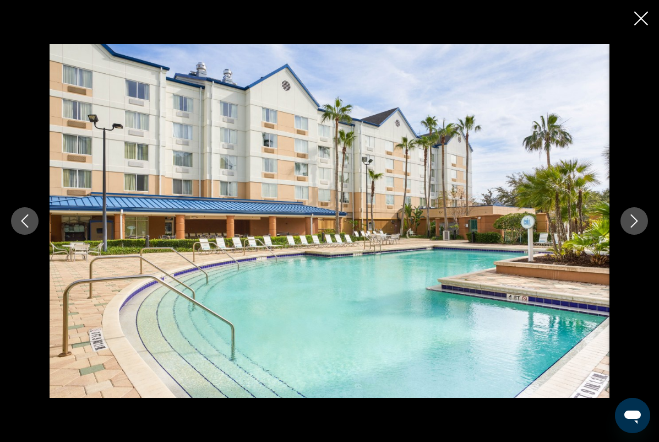
click at [626, 235] on button "Next image" at bounding box center [635, 221] width 28 height 28
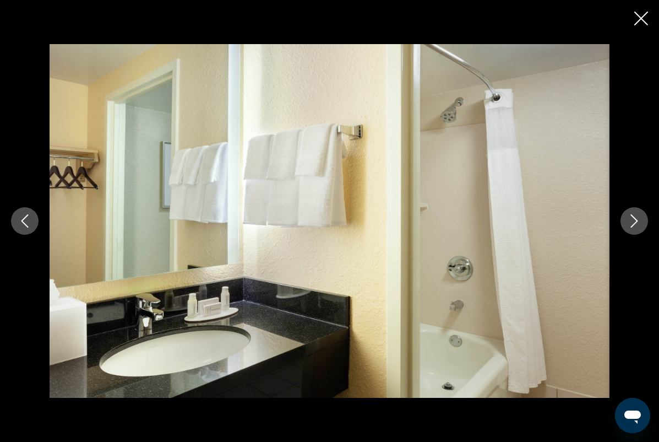
click at [626, 235] on button "Next image" at bounding box center [635, 221] width 28 height 28
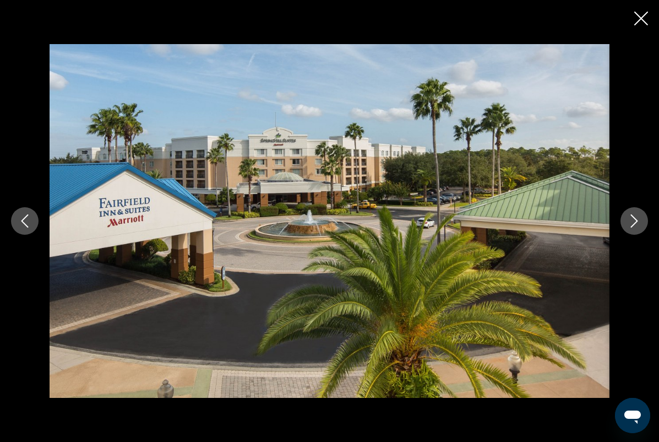
click at [626, 234] on button "Next image" at bounding box center [635, 221] width 28 height 28
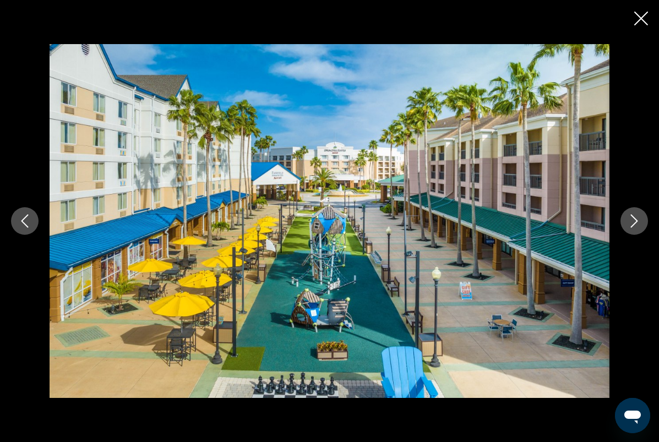
click at [624, 233] on button "Next image" at bounding box center [635, 221] width 28 height 28
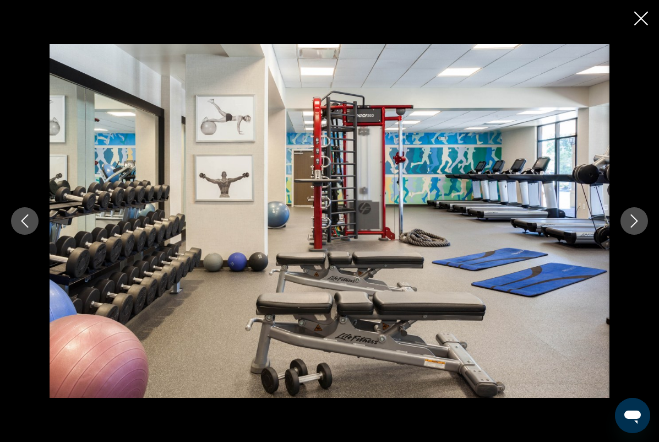
click at [640, 22] on icon "Close slideshow" at bounding box center [642, 19] width 14 height 14
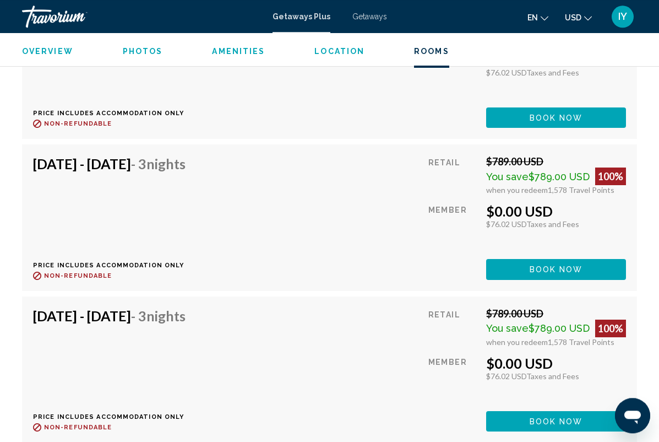
scroll to position [2108, 0]
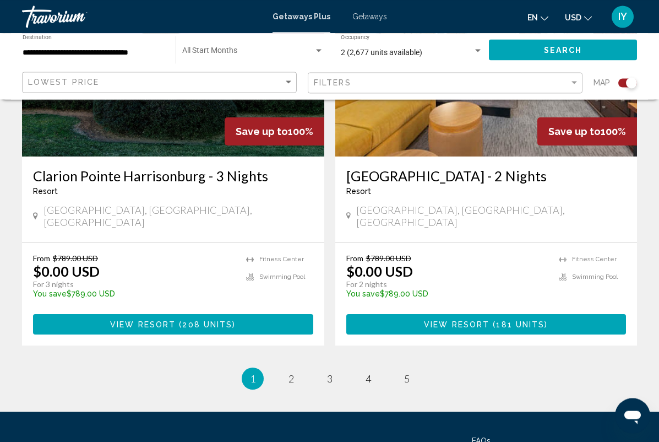
scroll to position [2501, 0]
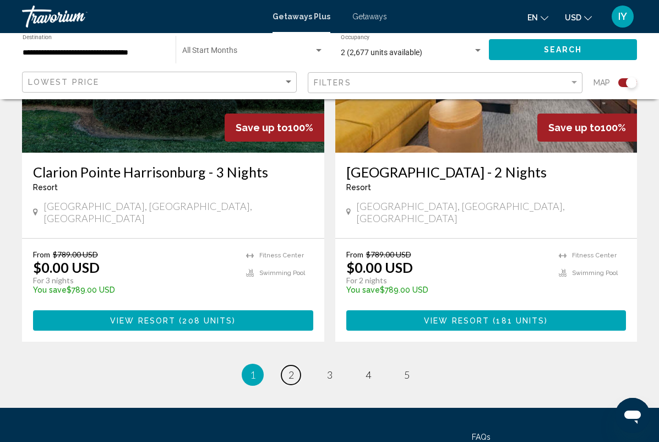
click at [297, 365] on link "page 2" at bounding box center [290, 374] width 19 height 19
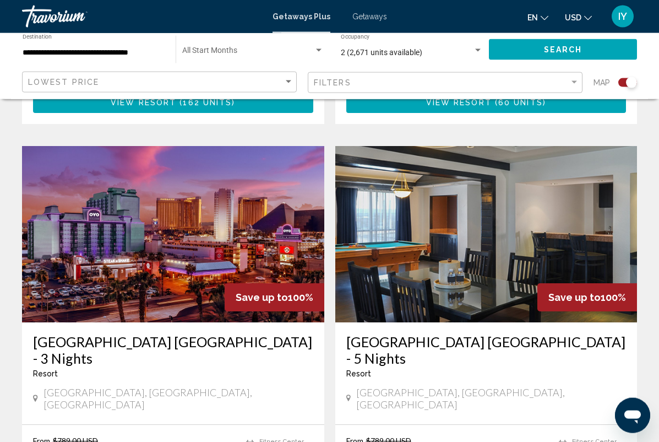
scroll to position [2333, 0]
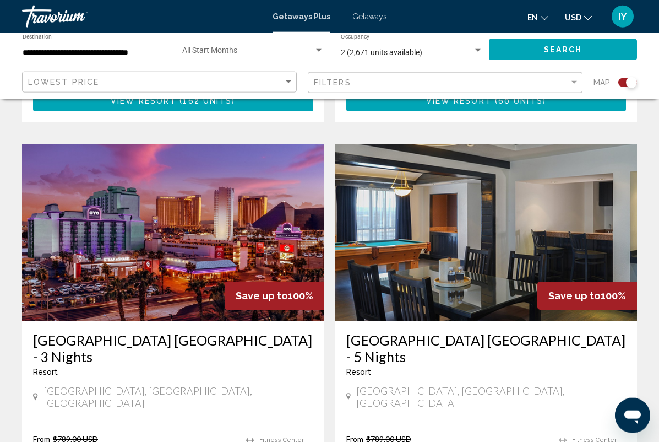
click at [237, 217] on img "Main content" at bounding box center [173, 232] width 302 height 176
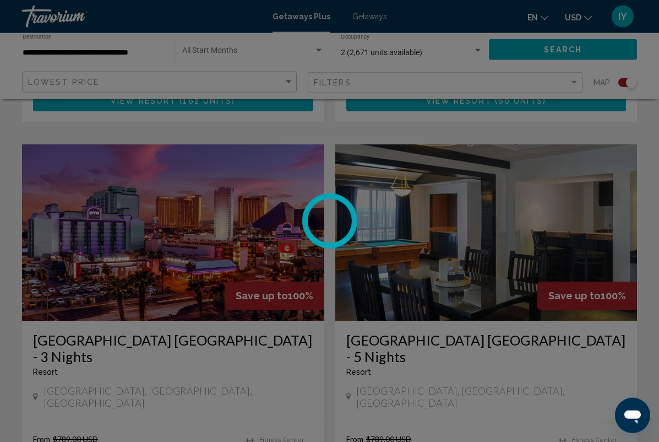
scroll to position [2333, 0]
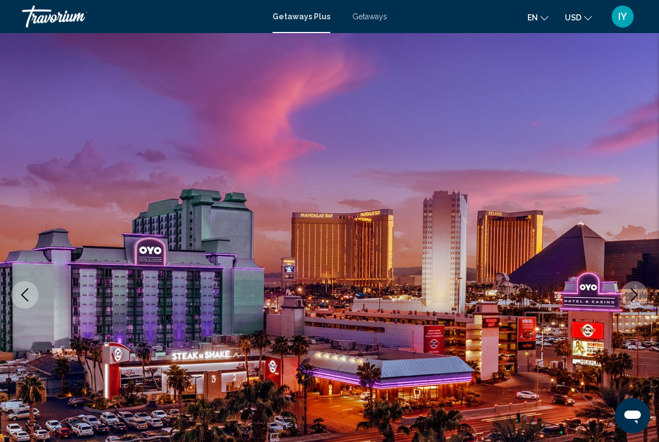
click at [641, 292] on button "Next image" at bounding box center [635, 295] width 28 height 28
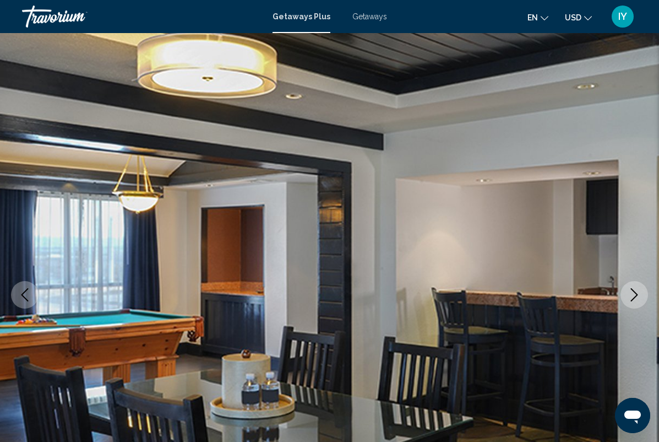
click at [635, 297] on icon "Next image" at bounding box center [634, 294] width 7 height 13
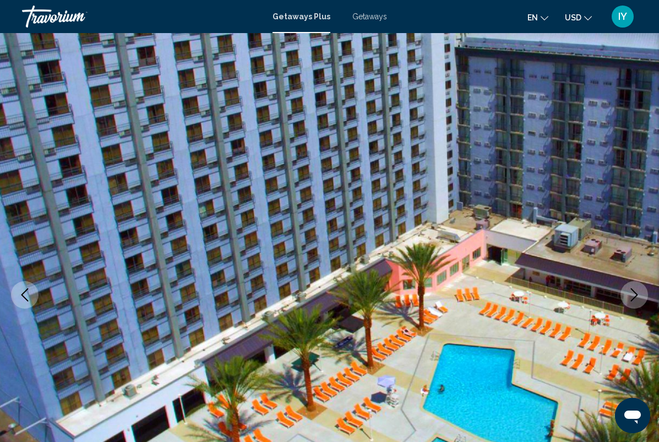
click at [633, 301] on icon "Next image" at bounding box center [634, 294] width 13 height 13
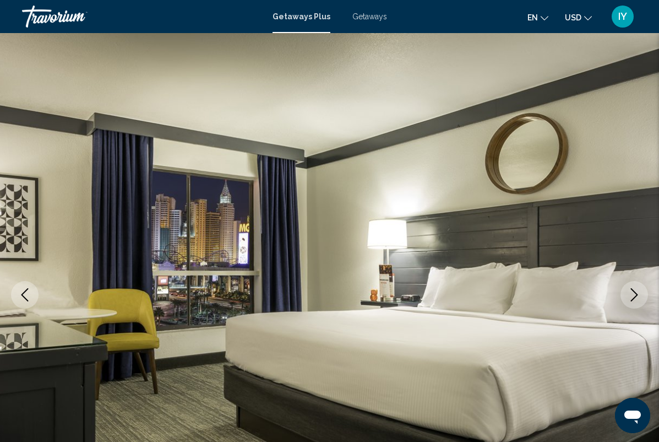
click at [634, 300] on icon "Next image" at bounding box center [634, 294] width 13 height 13
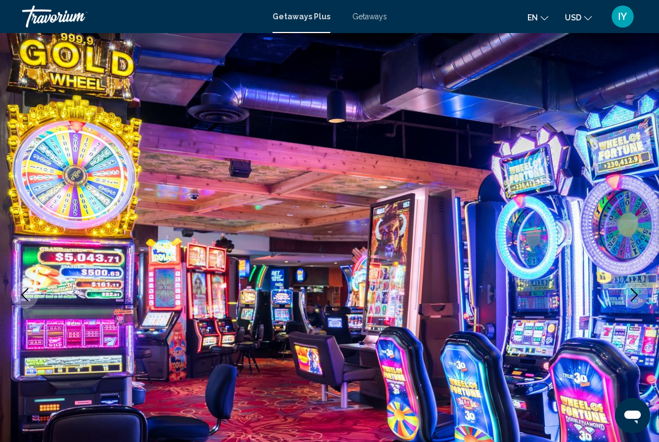
click at [634, 300] on icon "Next image" at bounding box center [634, 294] width 13 height 13
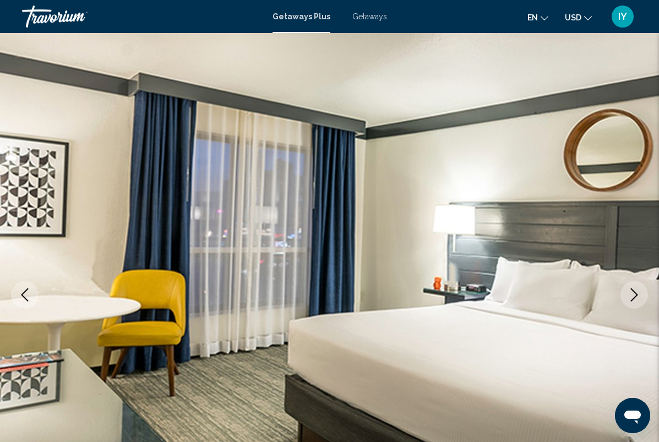
click at [632, 297] on icon "Next image" at bounding box center [634, 294] width 13 height 13
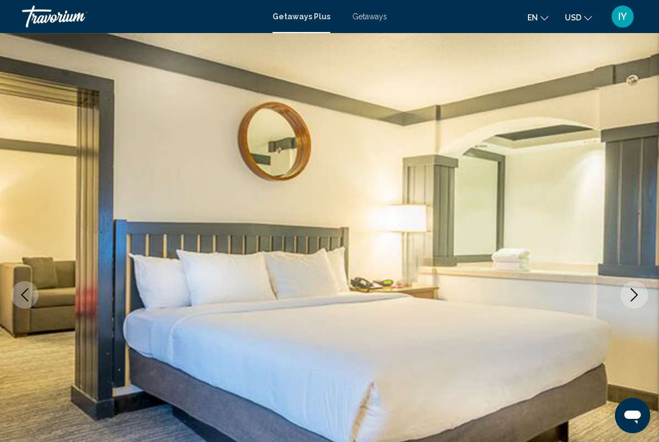
click at [632, 297] on icon "Next image" at bounding box center [634, 294] width 13 height 13
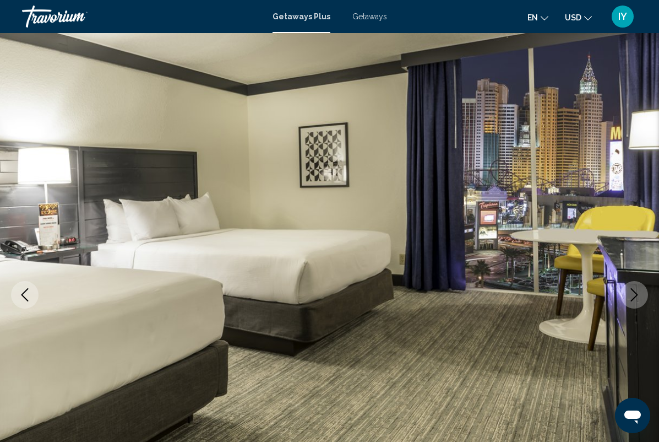
click at [631, 296] on icon "Next image" at bounding box center [634, 294] width 13 height 13
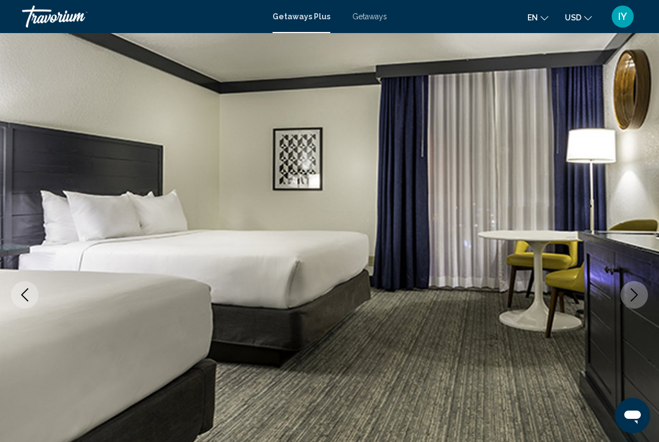
click at [630, 294] on icon "Next image" at bounding box center [634, 294] width 13 height 13
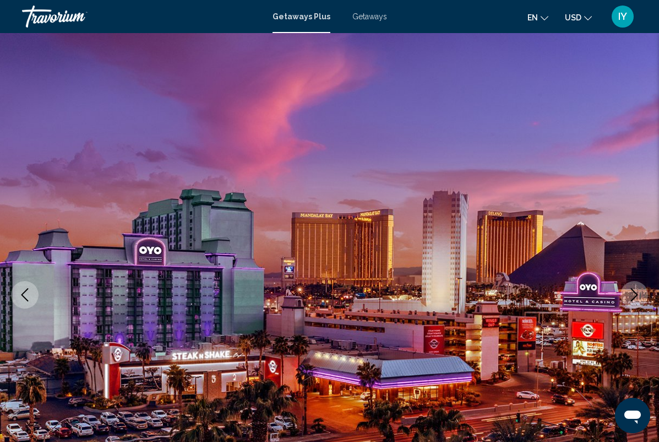
click at [632, 295] on icon "Next image" at bounding box center [634, 294] width 13 height 13
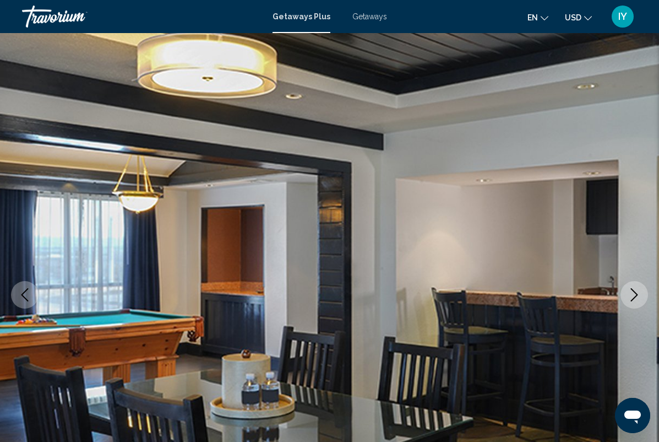
click at [361, 18] on span "Getaways" at bounding box center [370, 16] width 35 height 9
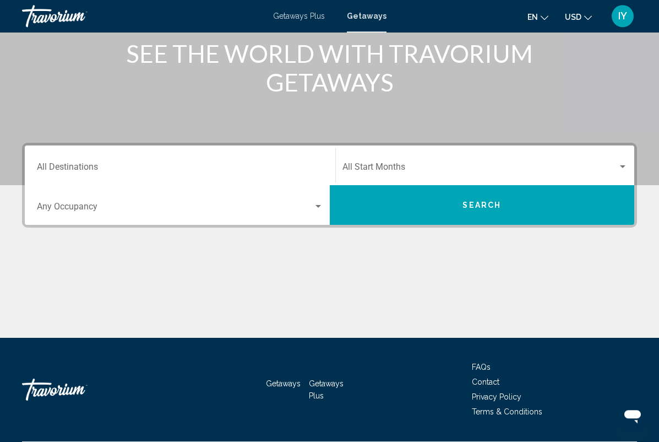
scroll to position [145, 0]
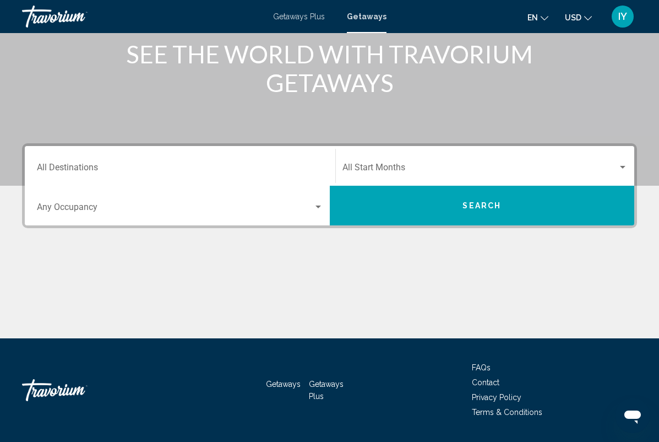
click at [285, 170] on input "Destination All Destinations" at bounding box center [180, 170] width 286 height 10
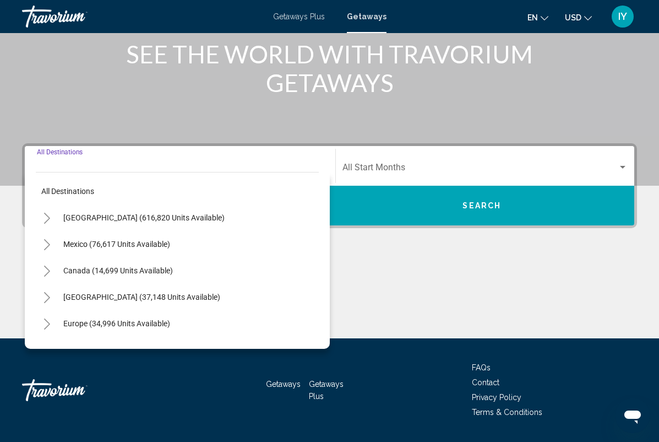
click at [187, 219] on span "[GEOGRAPHIC_DATA] (616,820 units available)" at bounding box center [143, 217] width 161 height 9
type input "**********"
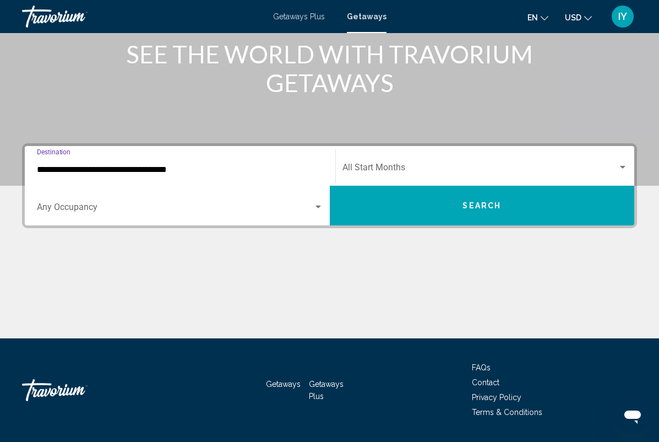
click at [304, 210] on span "Search widget" at bounding box center [175, 209] width 277 height 10
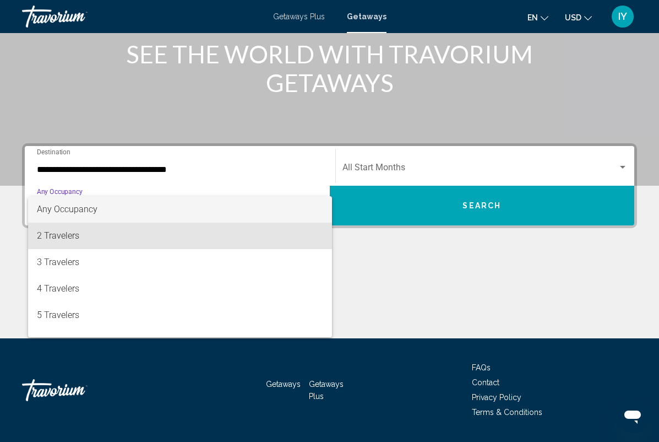
click at [215, 237] on span "2 Travelers" at bounding box center [180, 236] width 286 height 26
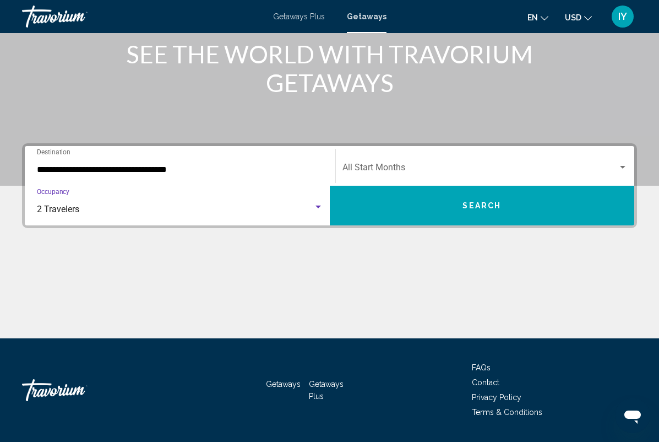
click at [502, 212] on button "Search" at bounding box center [482, 206] width 305 height 40
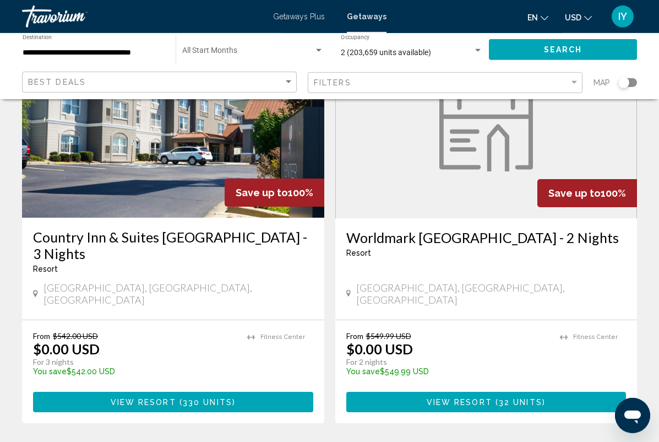
scroll to position [2116, 0]
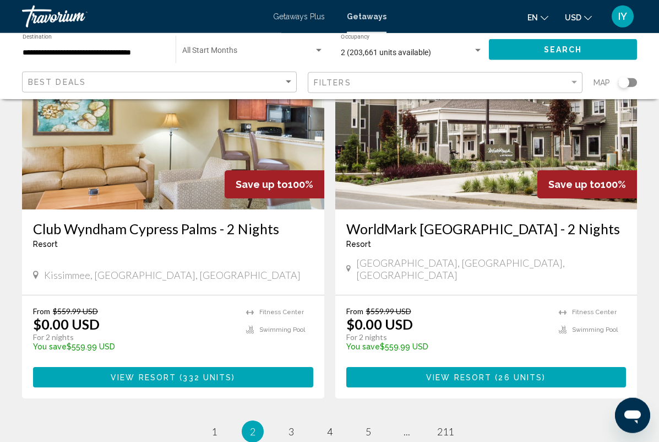
scroll to position [2115, 0]
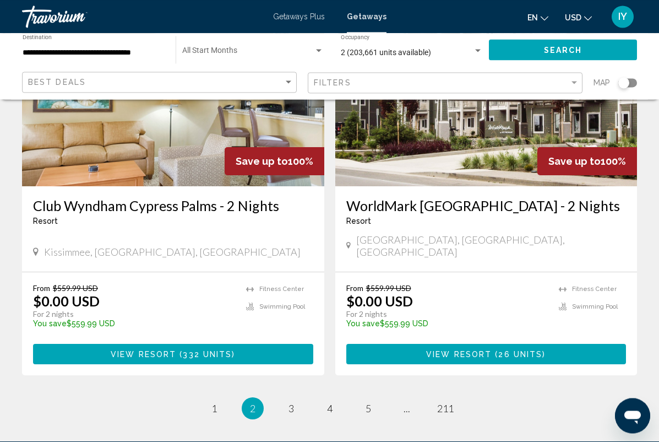
click at [630, 84] on div "Search widget" at bounding box center [628, 82] width 19 height 9
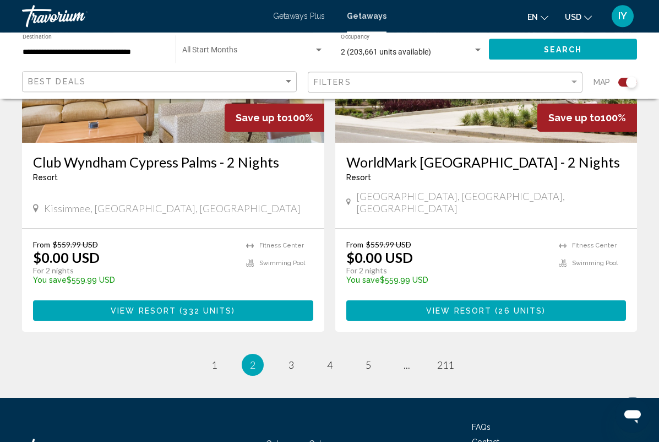
scroll to position [2500, 0]
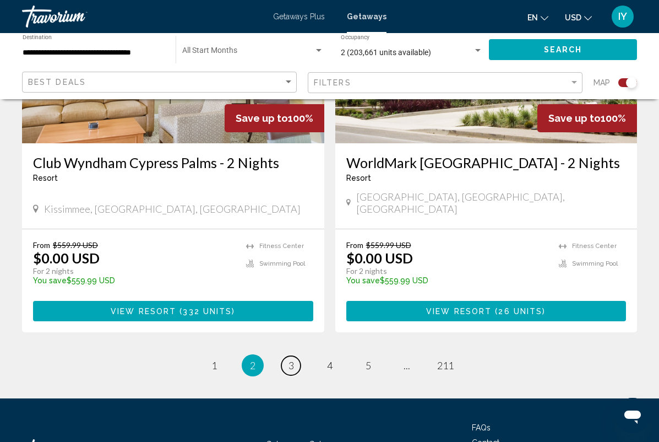
click at [294, 359] on span "3" at bounding box center [292, 365] width 6 height 12
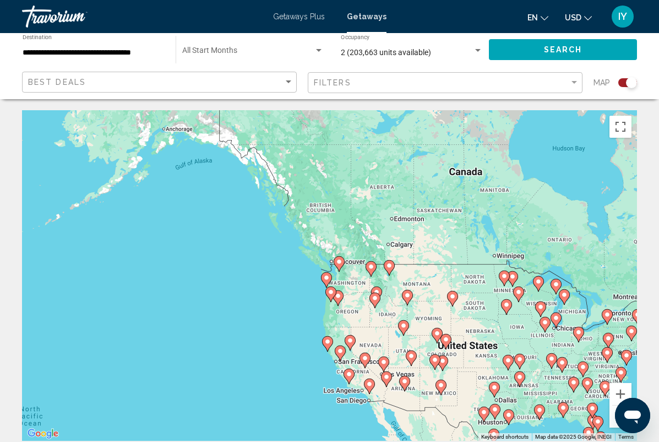
click at [465, 51] on div "2 (203,663 units available)" at bounding box center [407, 52] width 132 height 9
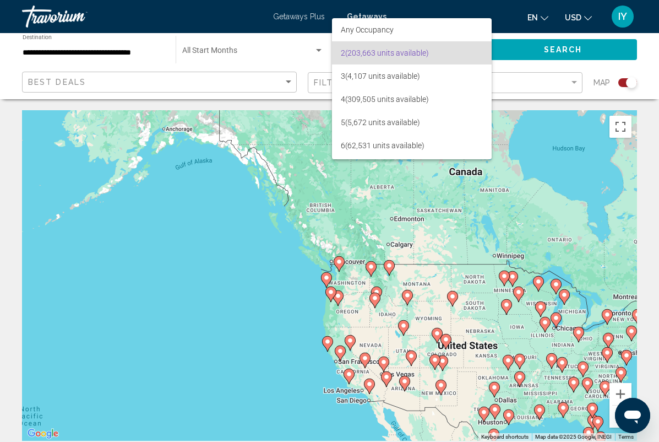
click at [544, 108] on div at bounding box center [329, 221] width 659 height 442
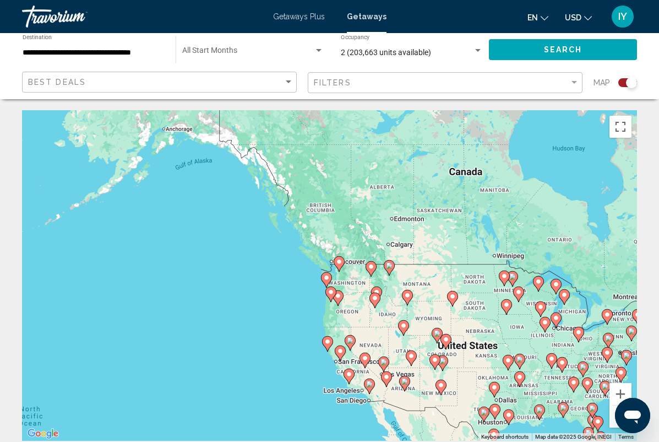
click at [247, 51] on span "Search widget" at bounding box center [248, 52] width 132 height 9
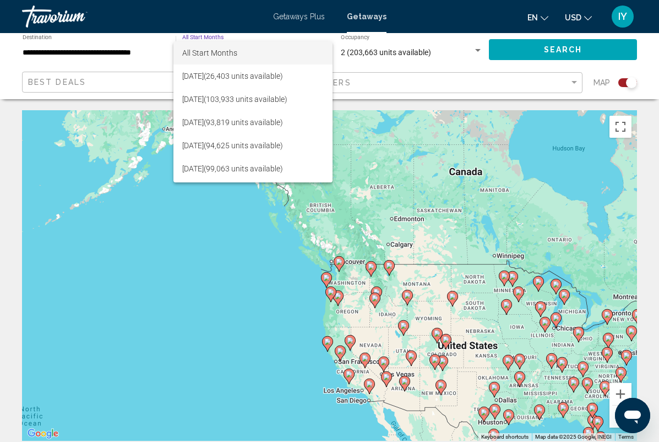
click at [218, 257] on div at bounding box center [329, 221] width 659 height 442
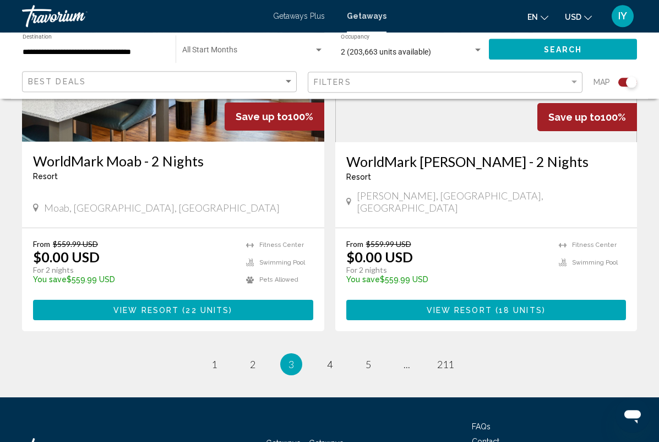
scroll to position [2484, 0]
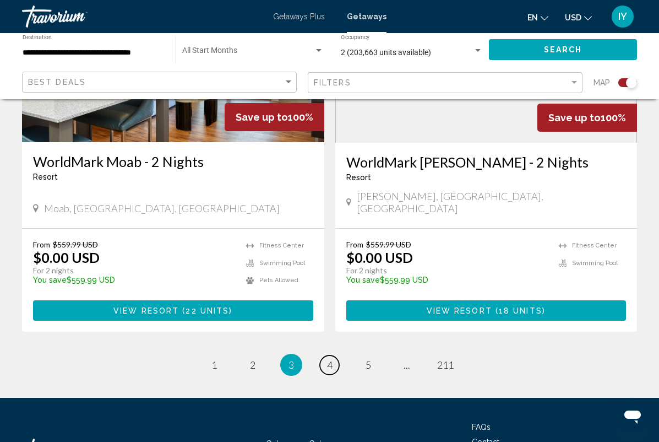
click at [322, 355] on link "page 4" at bounding box center [329, 364] width 19 height 19
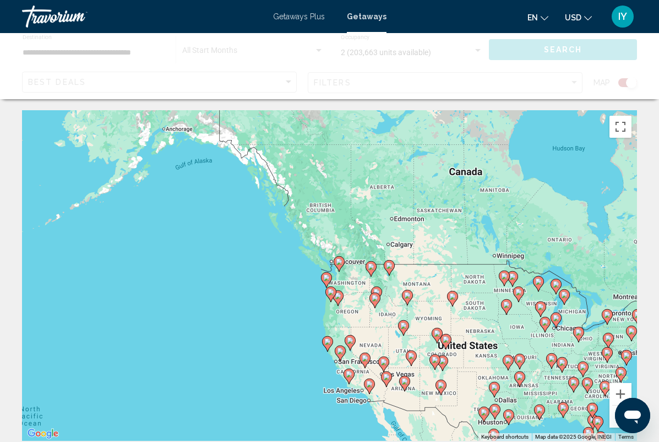
click at [624, 86] on div "Main content" at bounding box center [329, 66] width 659 height 66
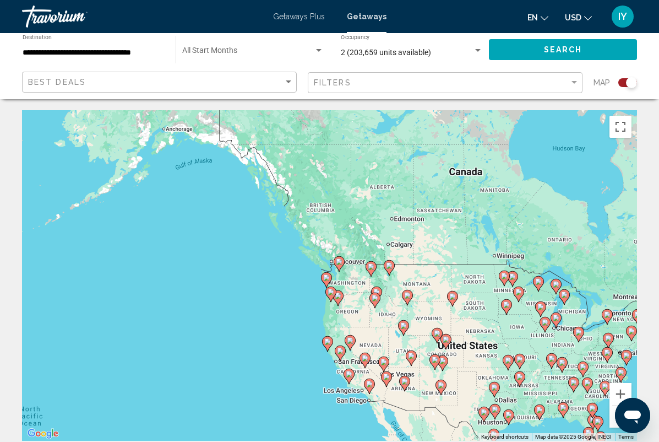
click at [625, 84] on div "Search widget" at bounding box center [628, 82] width 19 height 9
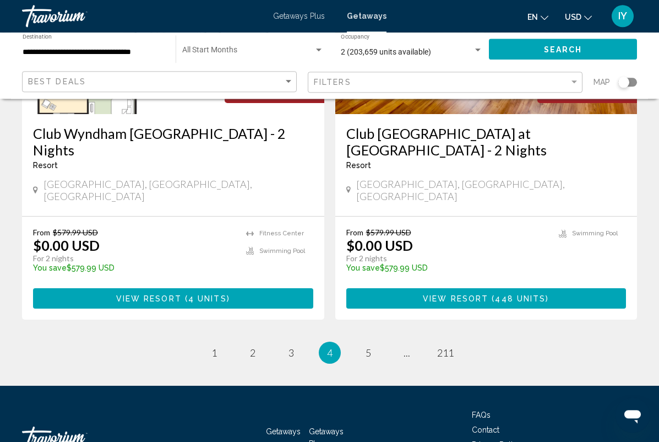
scroll to position [2157, 0]
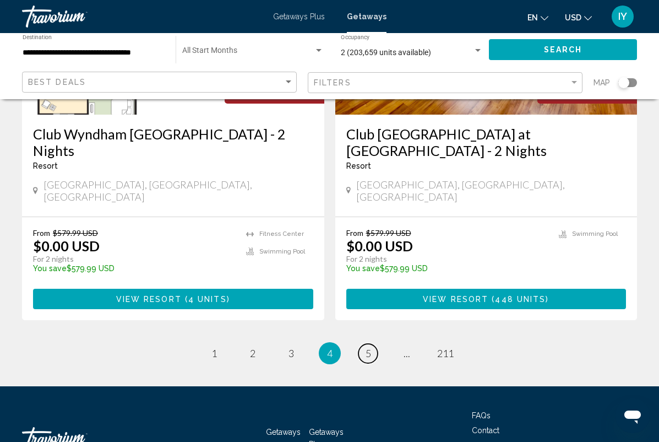
click at [368, 347] on span "5" at bounding box center [369, 353] width 6 height 12
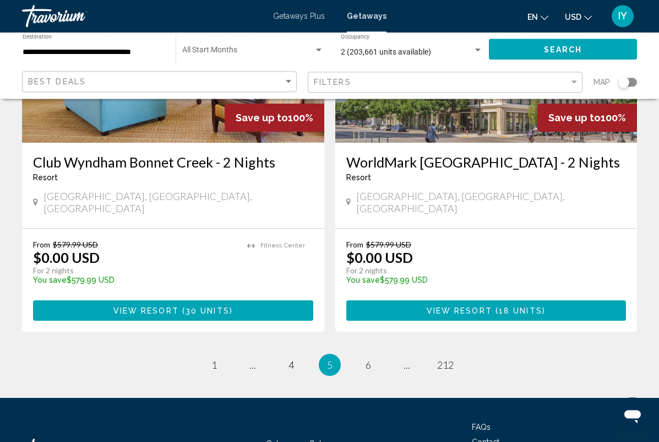
scroll to position [2174, 0]
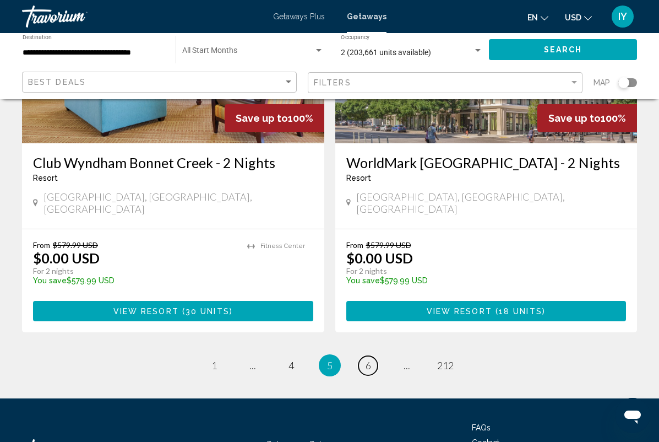
click at [373, 356] on link "page 6" at bounding box center [368, 365] width 19 height 19
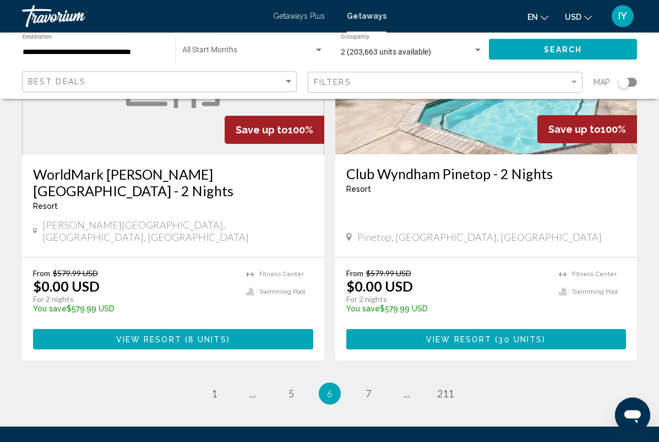
scroll to position [2157, 0]
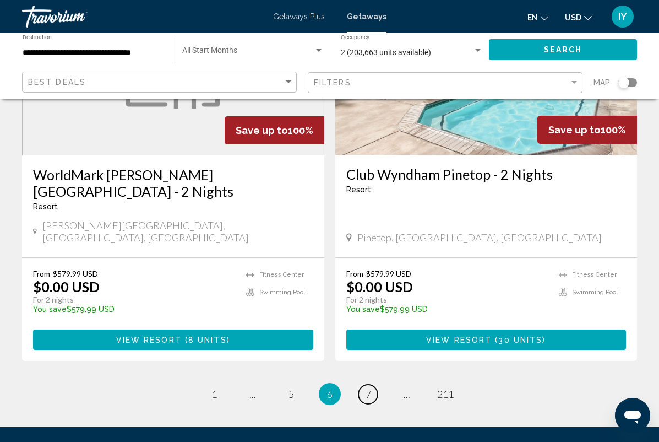
click at [370, 388] on span "7" at bounding box center [369, 394] width 6 height 12
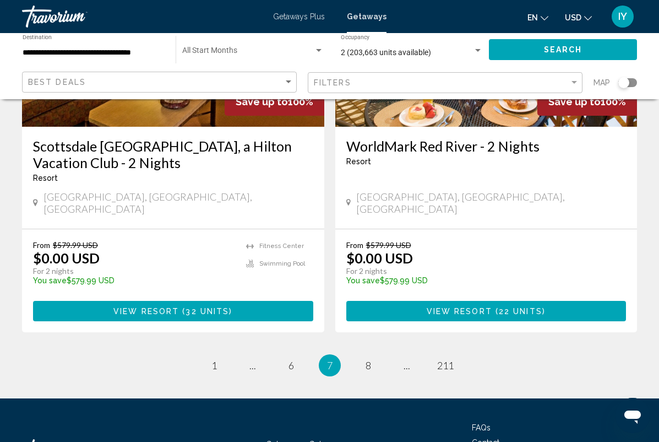
scroll to position [2158, 0]
click at [375, 356] on link "page 8" at bounding box center [368, 365] width 19 height 19
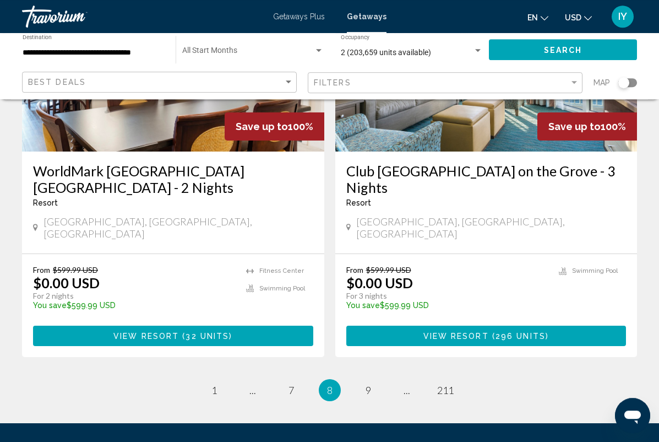
scroll to position [2156, 0]
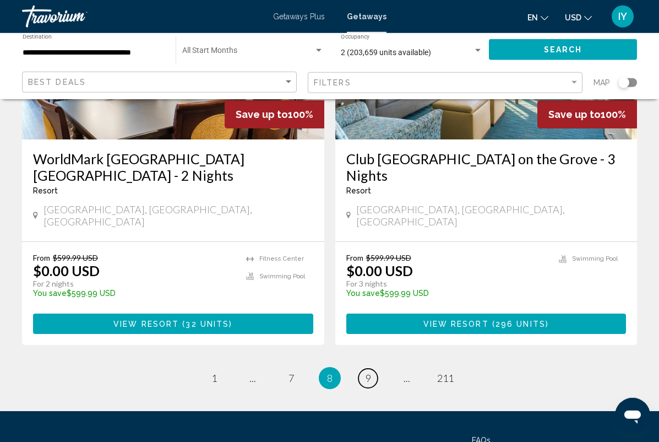
click at [366, 372] on span "9" at bounding box center [369, 378] width 6 height 12
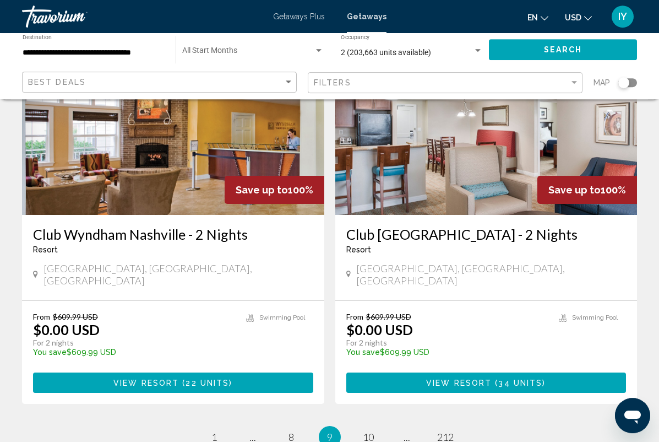
scroll to position [2126, 0]
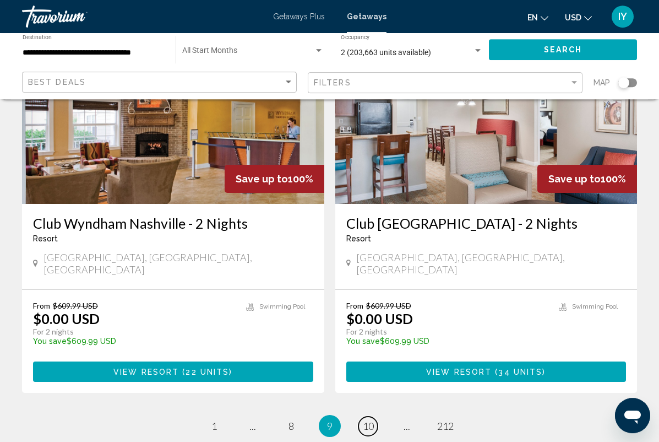
click at [361, 416] on link "page 10" at bounding box center [368, 425] width 19 height 19
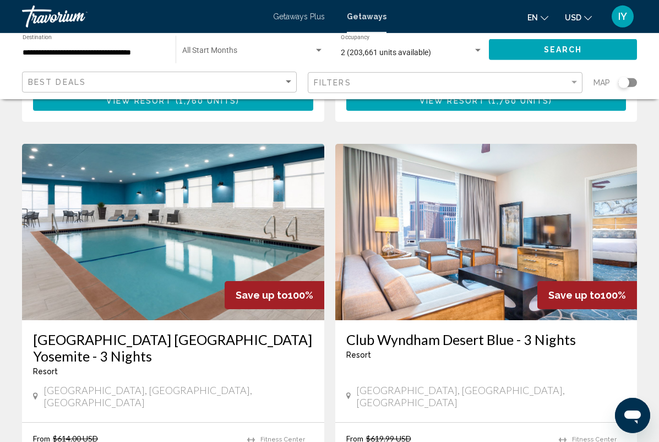
scroll to position [1216, 0]
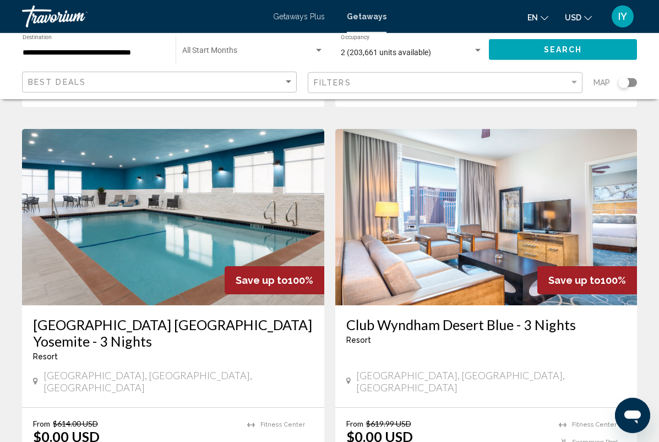
click at [525, 165] on img "Main content" at bounding box center [486, 217] width 302 height 176
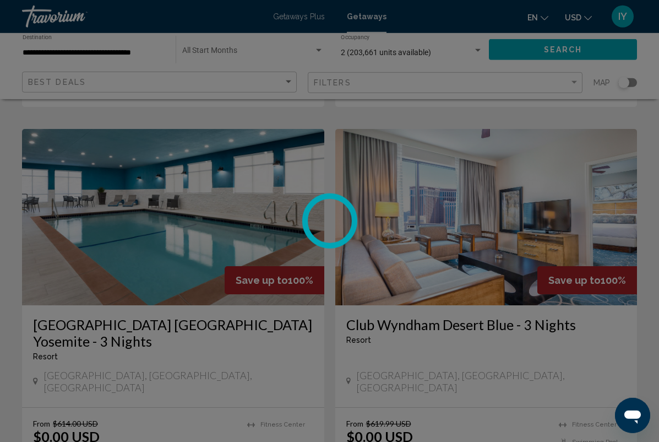
scroll to position [1216, 0]
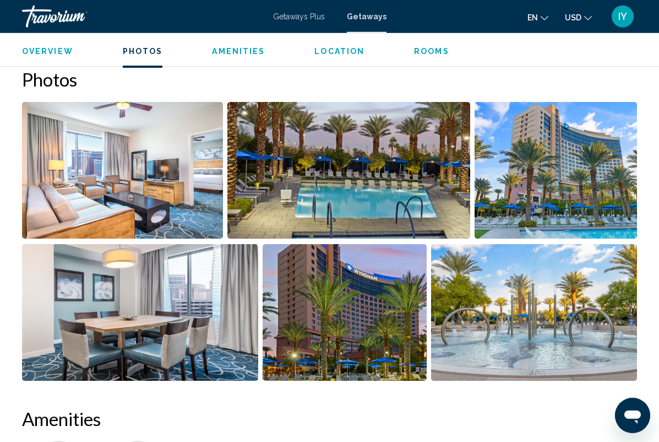
scroll to position [685, 0]
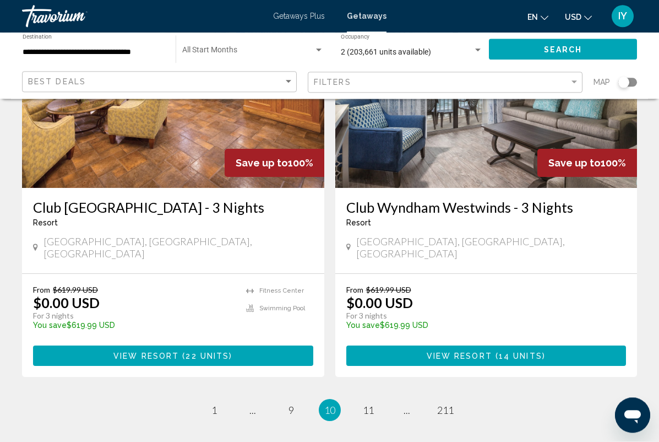
scroll to position [2141, 0]
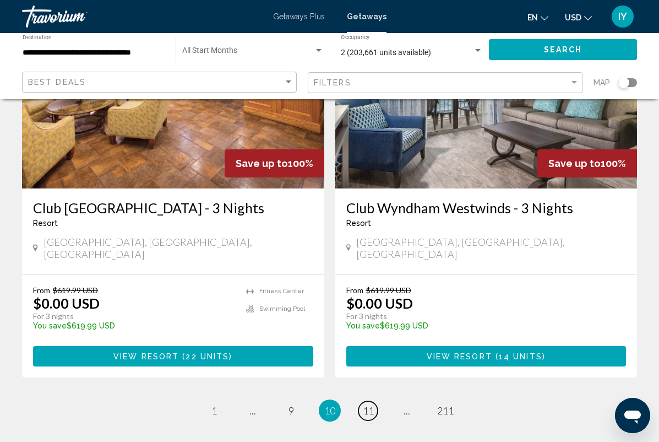
click at [374, 401] on link "page 11" at bounding box center [368, 410] width 19 height 19
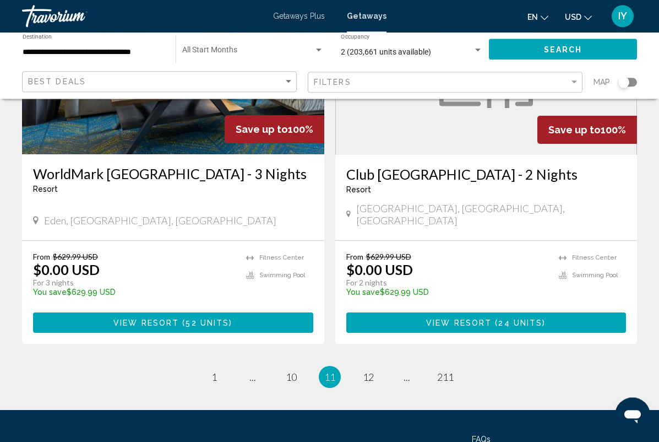
scroll to position [2141, 0]
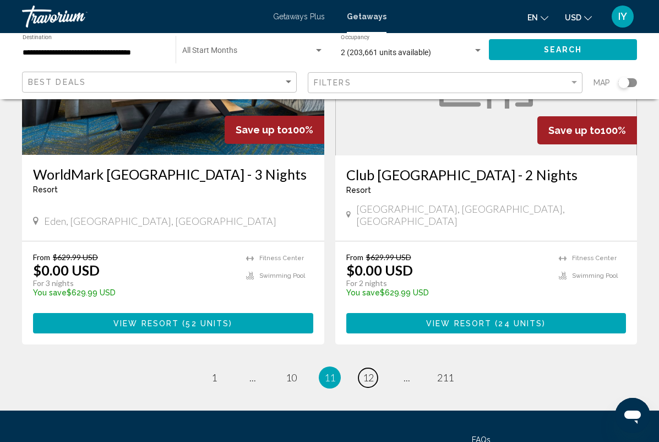
click at [366, 371] on span "12" at bounding box center [368, 377] width 11 height 12
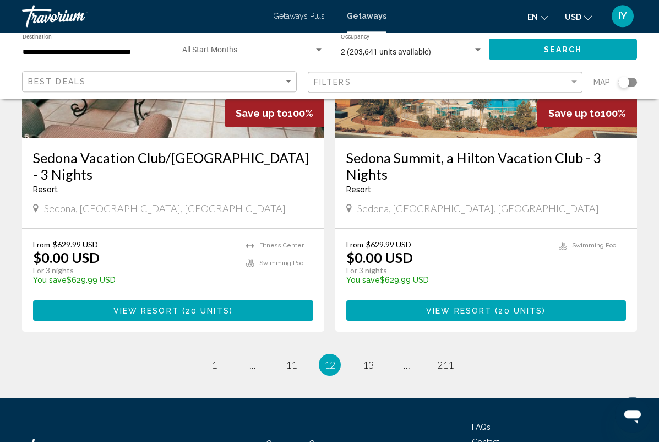
scroll to position [2140, 0]
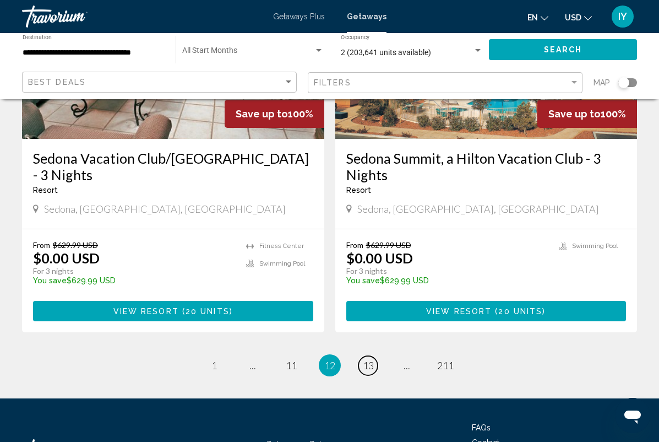
click at [376, 356] on link "page 13" at bounding box center [368, 365] width 19 height 19
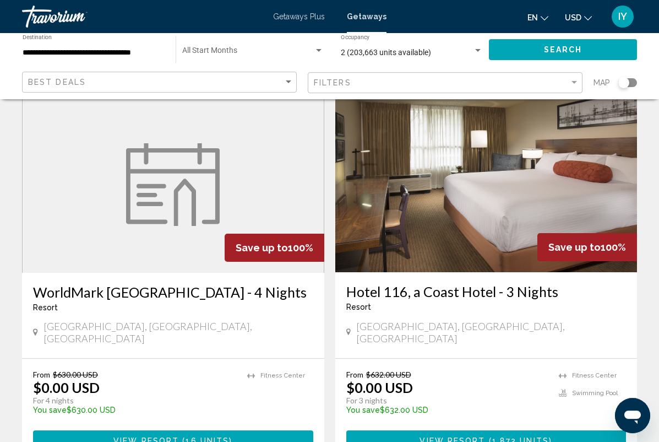
scroll to position [54, 0]
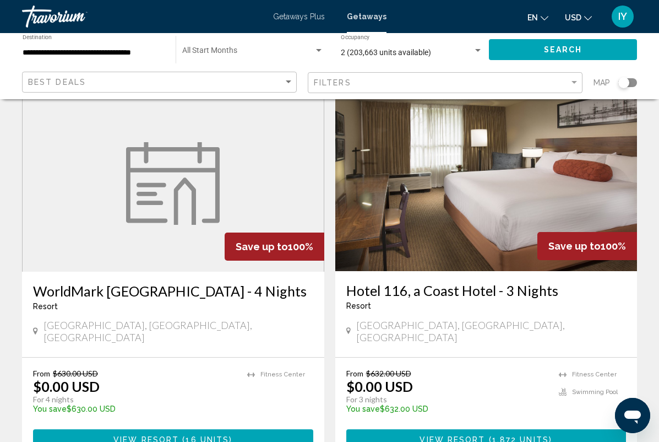
click at [576, 181] on img "Main content" at bounding box center [486, 183] width 302 height 176
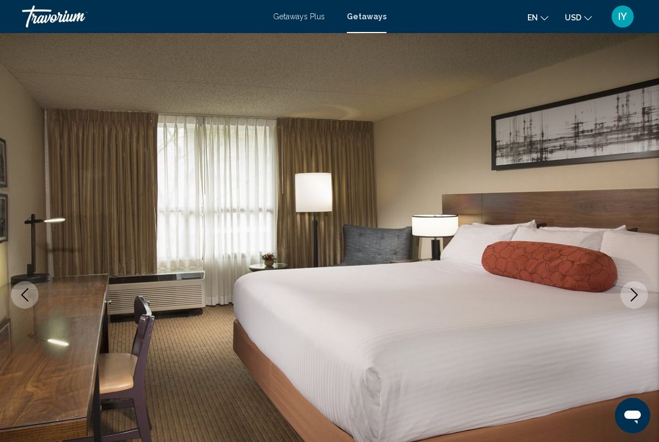
click at [635, 295] on icon "Next image" at bounding box center [634, 294] width 13 height 13
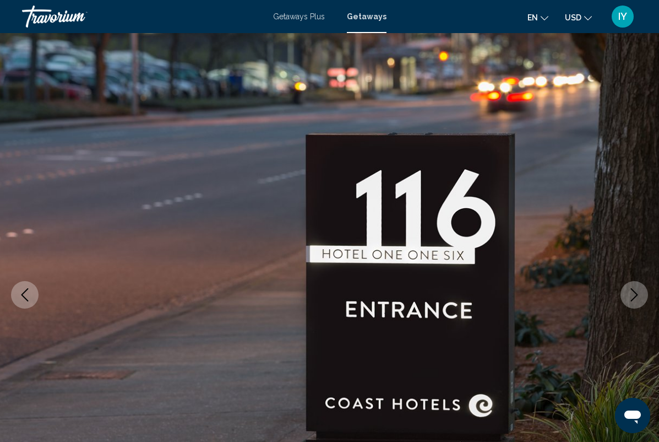
click at [631, 293] on icon "Next image" at bounding box center [634, 294] width 13 height 13
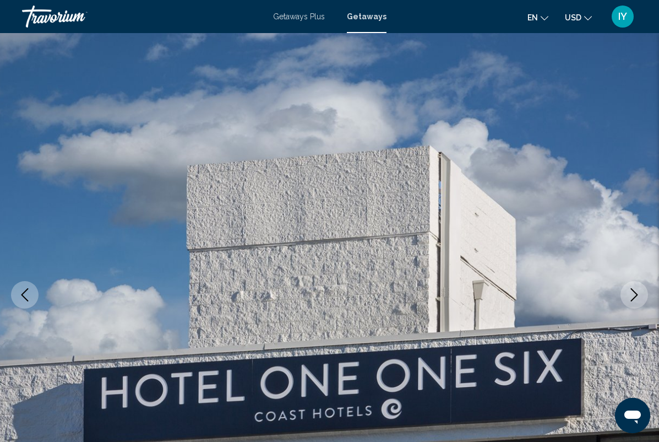
click at [632, 297] on icon "Next image" at bounding box center [634, 294] width 13 height 13
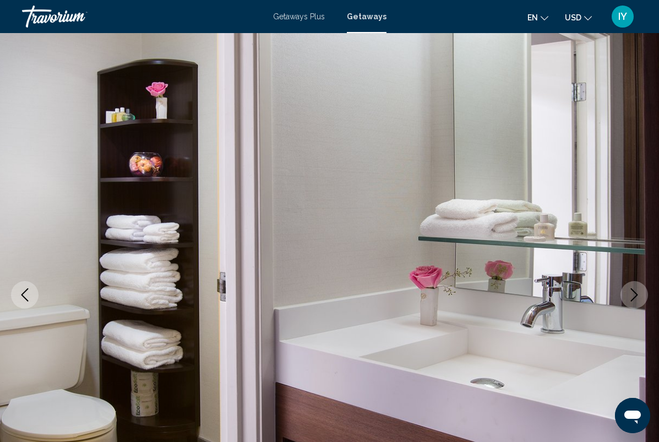
click at [633, 296] on icon "Next image" at bounding box center [634, 294] width 13 height 13
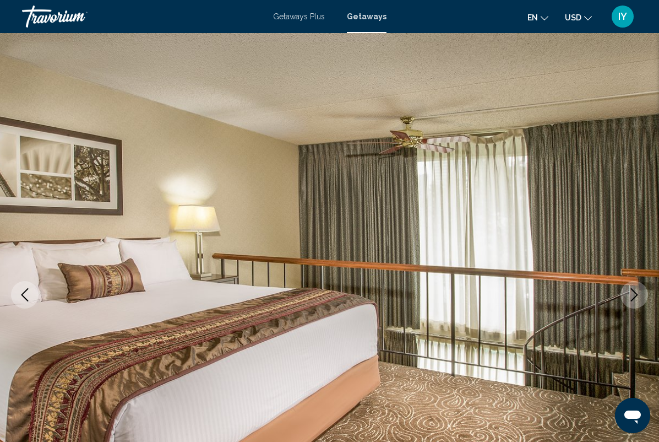
click at [633, 296] on icon "Next image" at bounding box center [634, 294] width 13 height 13
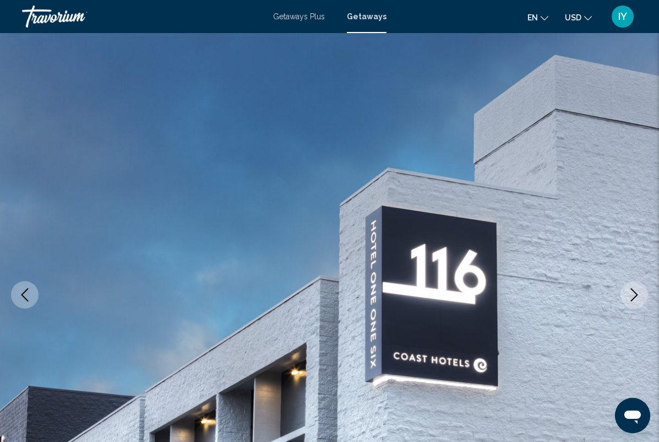
click at [633, 297] on icon "Next image" at bounding box center [634, 294] width 13 height 13
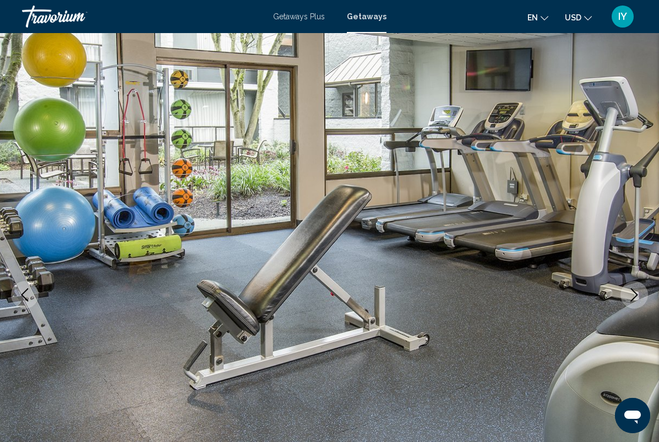
click at [633, 299] on icon "Next image" at bounding box center [634, 294] width 7 height 13
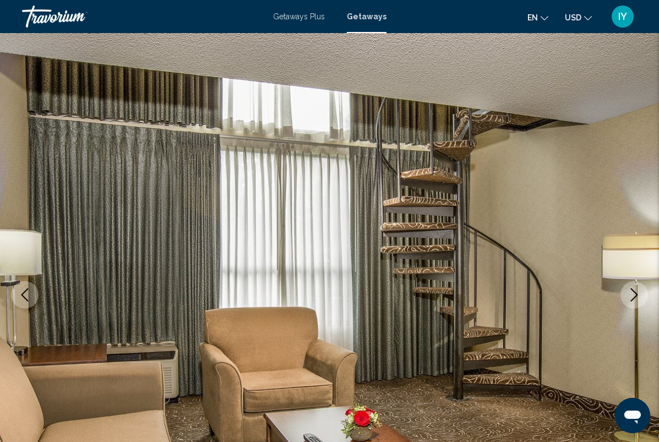
click at [634, 300] on icon "Next image" at bounding box center [634, 294] width 13 height 13
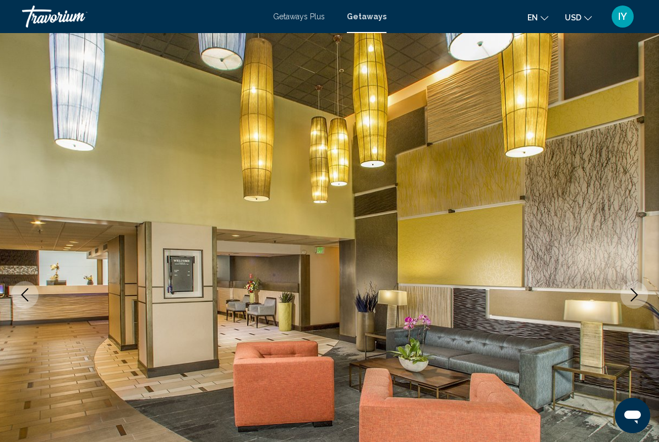
click at [633, 300] on icon "Next image" at bounding box center [634, 294] width 13 height 13
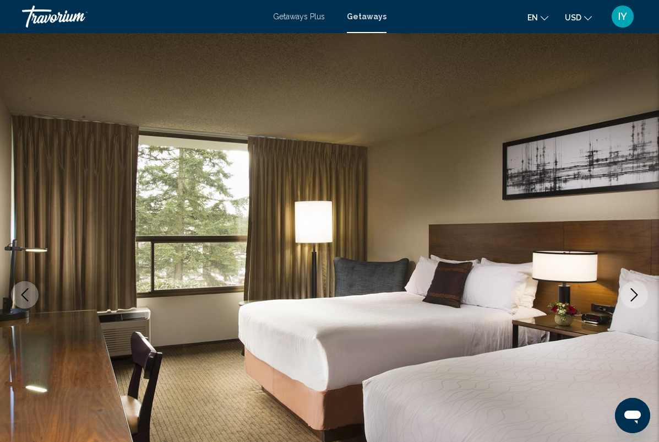
click at [634, 300] on icon "Next image" at bounding box center [634, 294] width 13 height 13
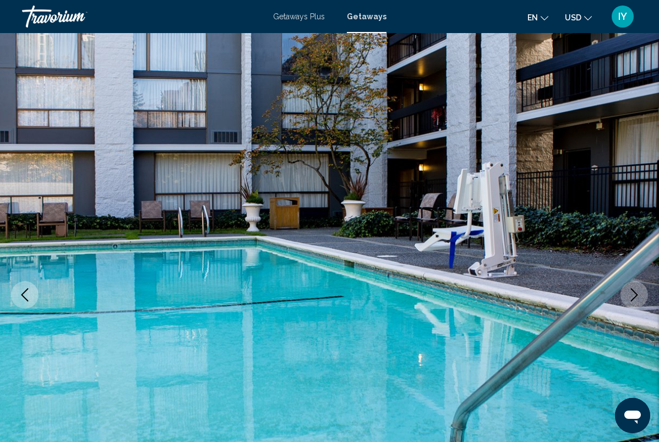
click at [633, 302] on button "Next image" at bounding box center [635, 295] width 28 height 28
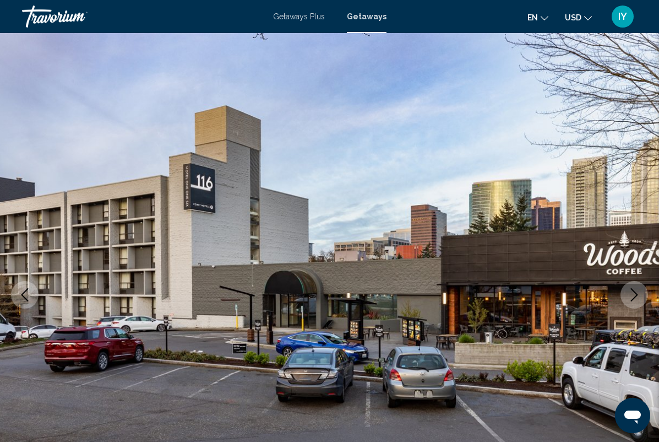
click at [635, 300] on icon "Next image" at bounding box center [634, 294] width 13 height 13
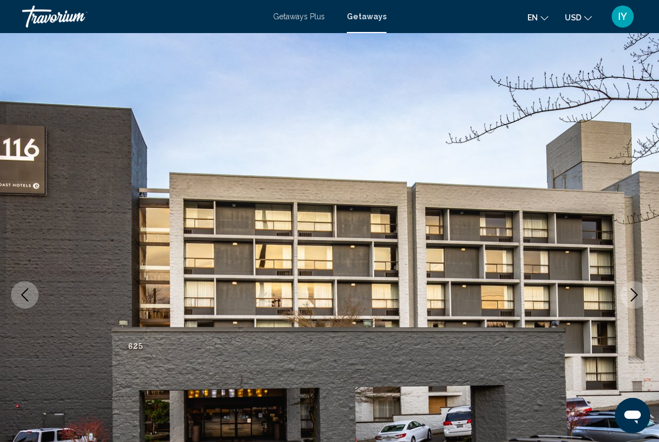
click at [632, 300] on icon "Next image" at bounding box center [634, 294] width 13 height 13
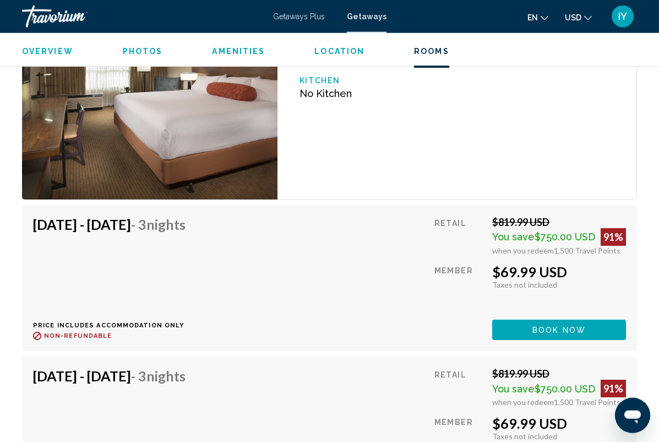
scroll to position [1917, 0]
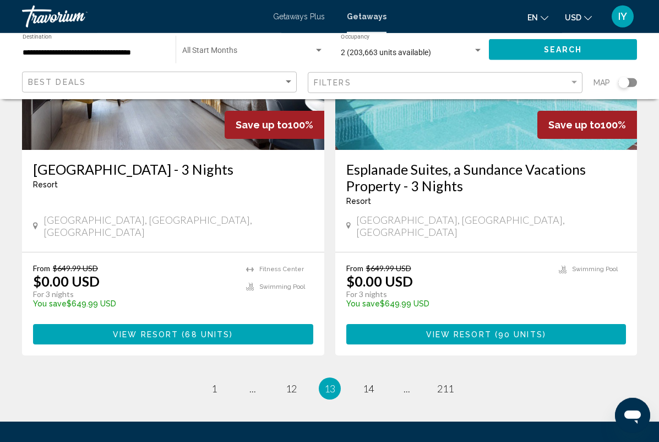
scroll to position [2151, 0]
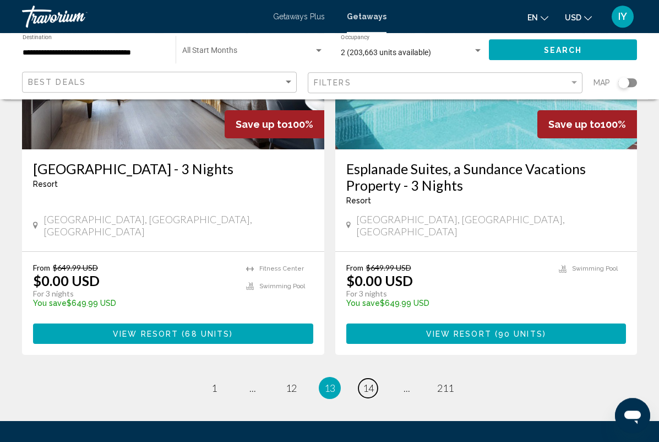
click at [370, 382] on span "14" at bounding box center [368, 388] width 11 height 12
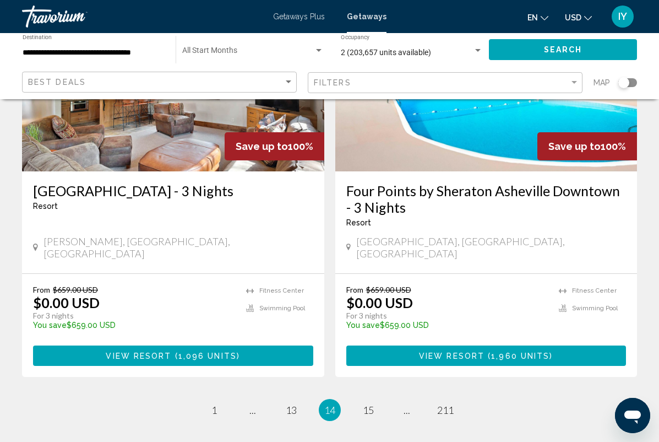
scroll to position [2158, 0]
click at [375, 400] on link "page 15" at bounding box center [368, 409] width 19 height 19
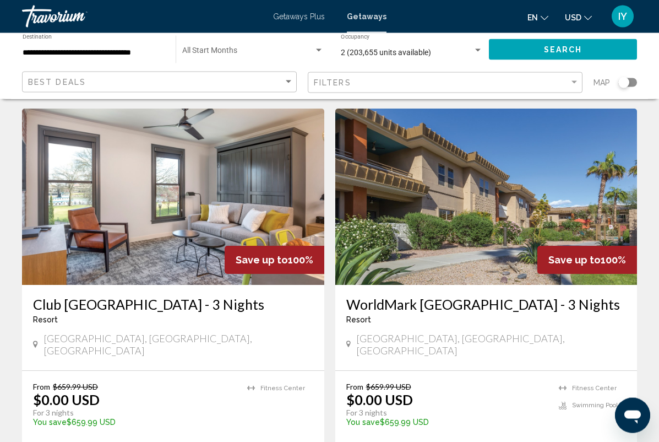
scroll to position [457, 0]
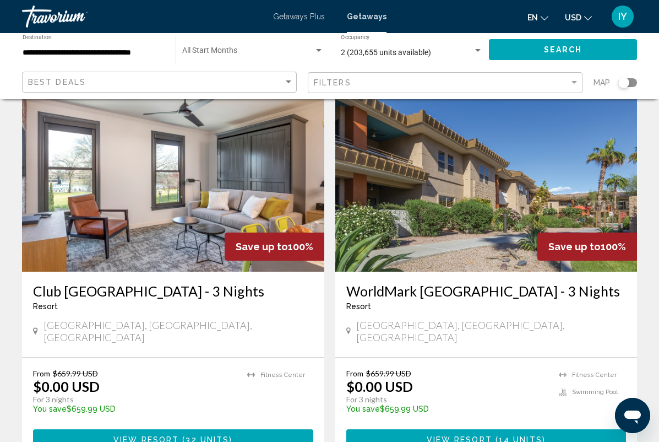
click at [227, 209] on img "Main content" at bounding box center [173, 183] width 302 height 176
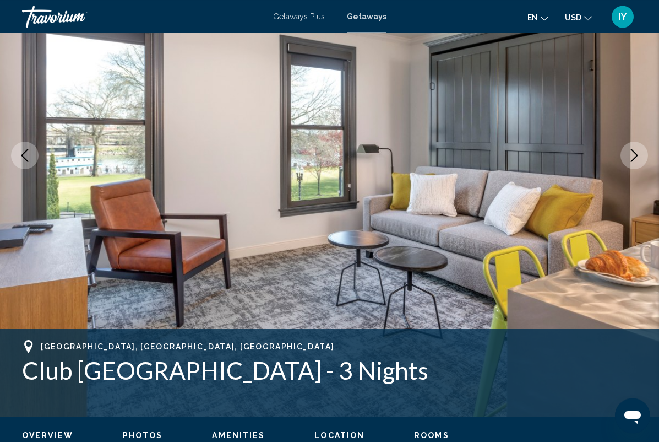
scroll to position [139, 0]
click at [638, 162] on button "Next image" at bounding box center [635, 156] width 28 height 28
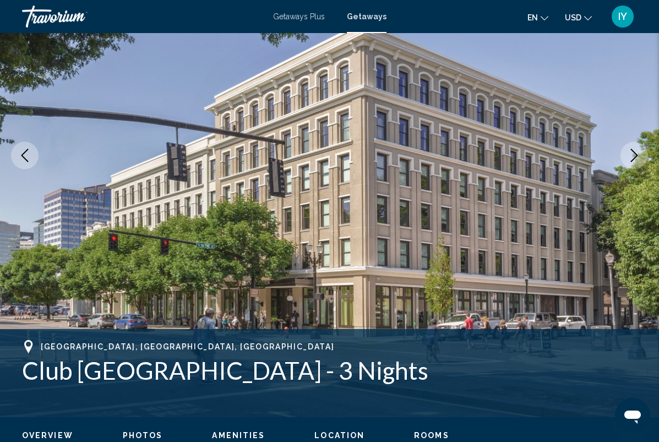
click at [636, 165] on button "Next image" at bounding box center [635, 156] width 28 height 28
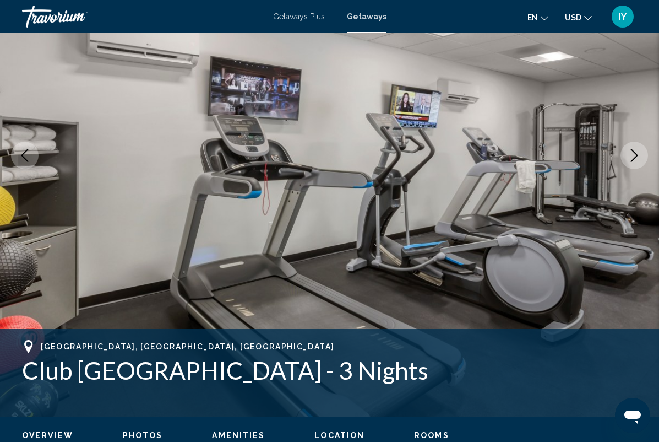
click at [633, 167] on button "Next image" at bounding box center [635, 156] width 28 height 28
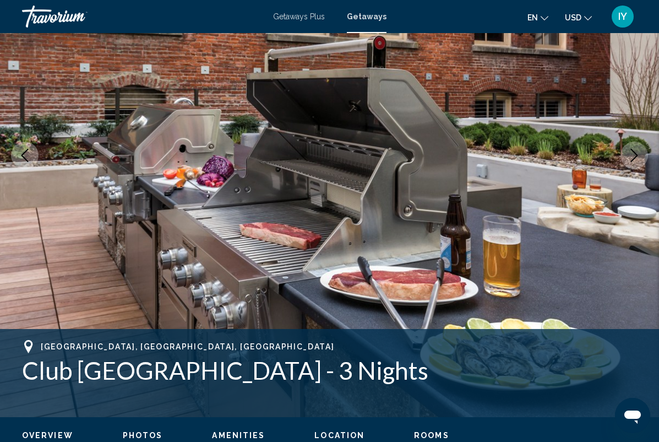
click at [631, 169] on img "Main content" at bounding box center [329, 155] width 659 height 523
click at [630, 165] on button "Next image" at bounding box center [635, 156] width 28 height 28
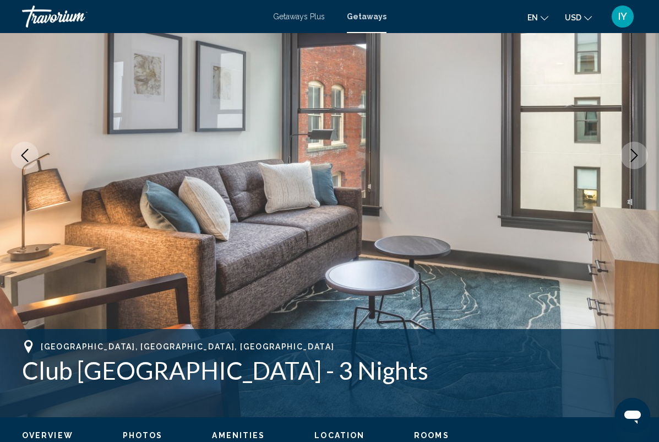
click at [632, 169] on button "Next image" at bounding box center [635, 156] width 28 height 28
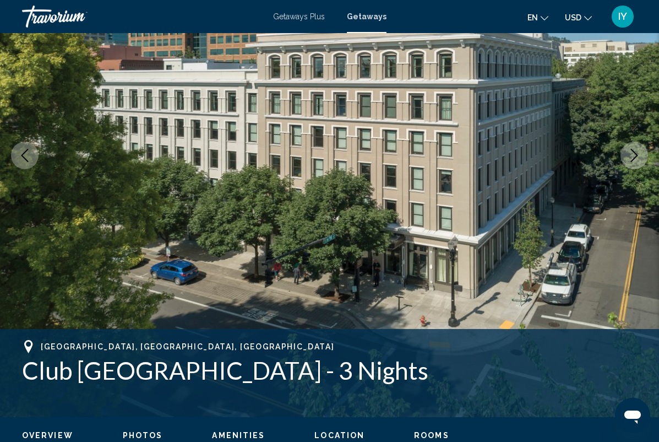
click at [630, 170] on img "Main content" at bounding box center [329, 155] width 659 height 523
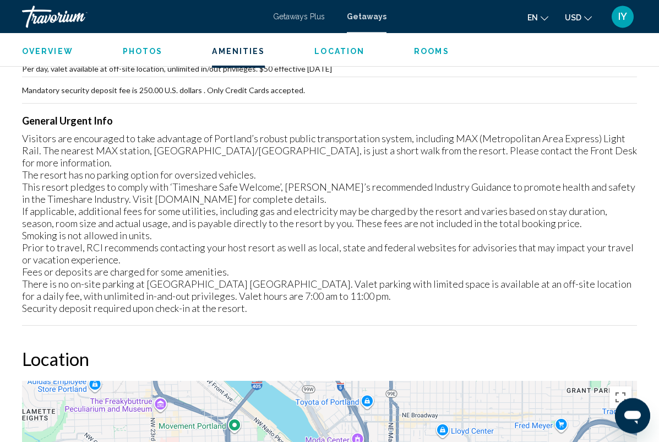
scroll to position [1308, 0]
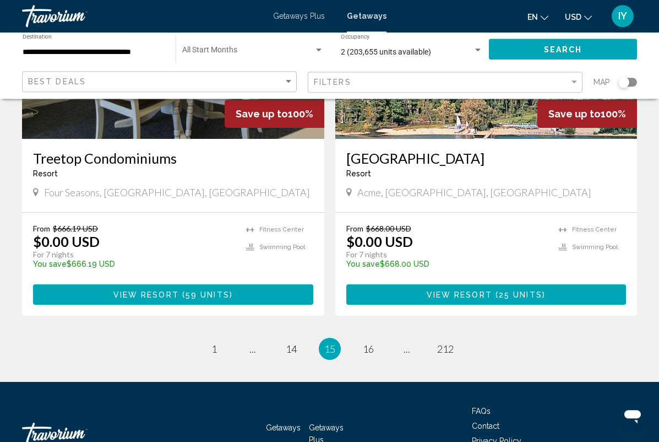
scroll to position [2157, 0]
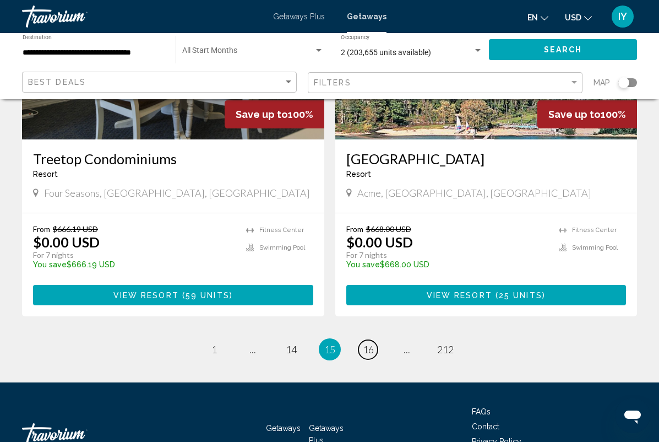
click at [370, 343] on span "16" at bounding box center [368, 349] width 11 height 12
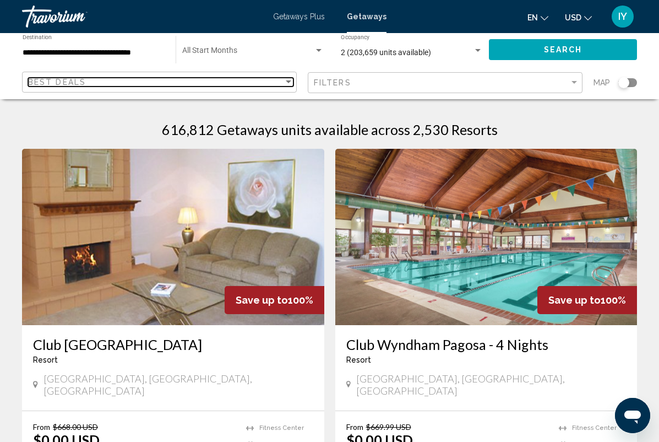
click at [258, 84] on div "Best Deals" at bounding box center [156, 82] width 256 height 9
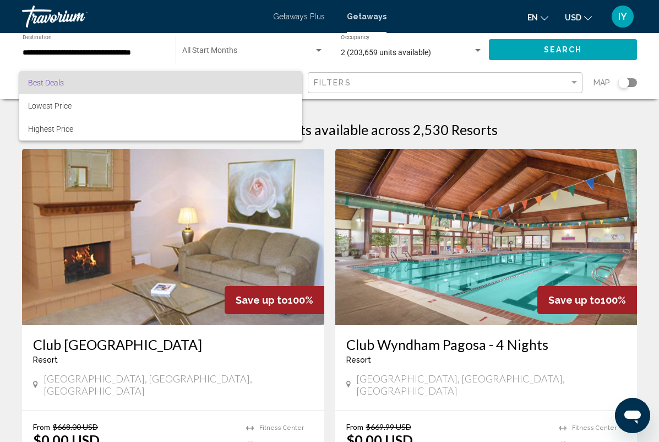
click at [206, 52] on div at bounding box center [329, 221] width 659 height 442
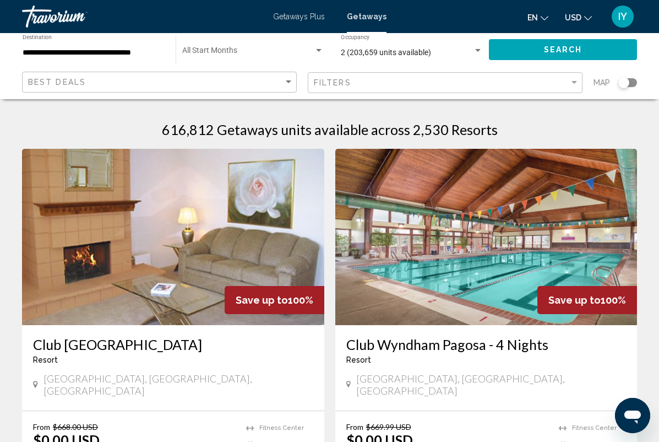
click at [219, 53] on span "Search widget" at bounding box center [248, 52] width 132 height 9
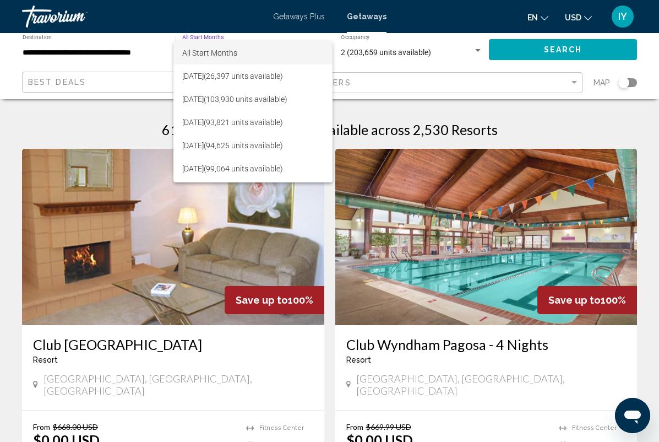
click at [478, 64] on div at bounding box center [329, 221] width 659 height 442
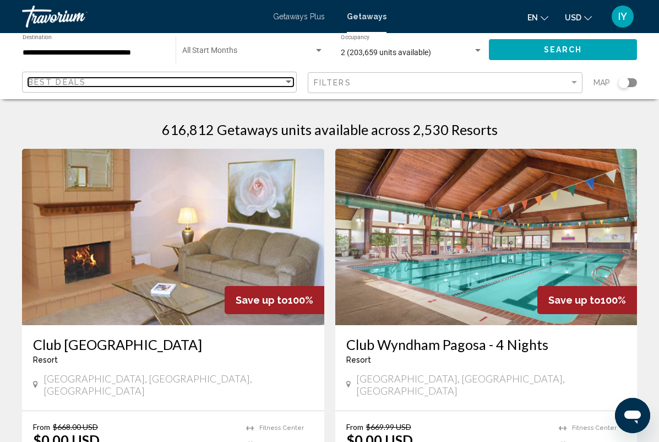
click at [270, 82] on div "Best Deals" at bounding box center [156, 82] width 256 height 9
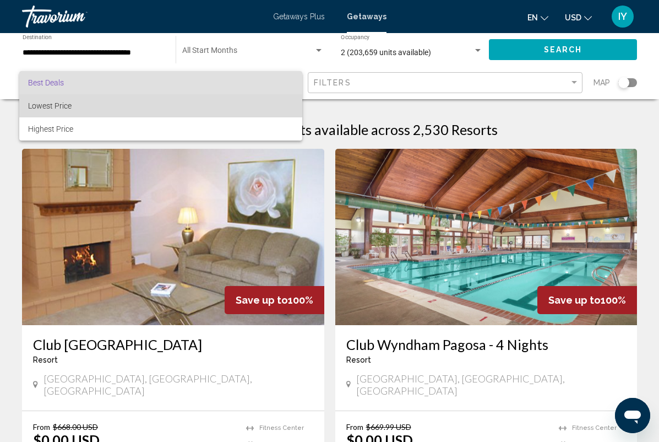
click at [83, 109] on span "Lowest Price" at bounding box center [161, 105] width 266 height 23
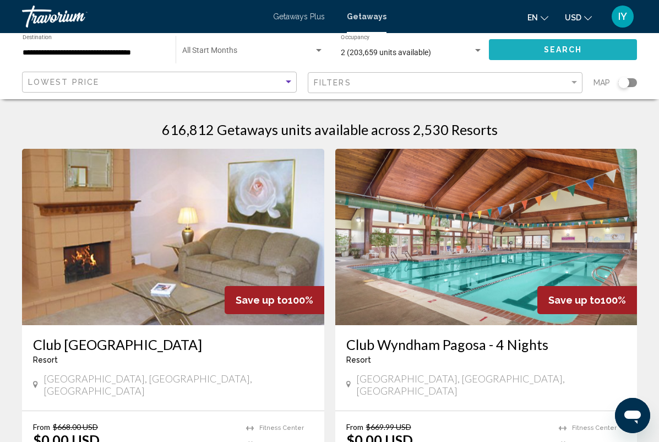
click at [593, 56] on button "Search" at bounding box center [563, 49] width 148 height 20
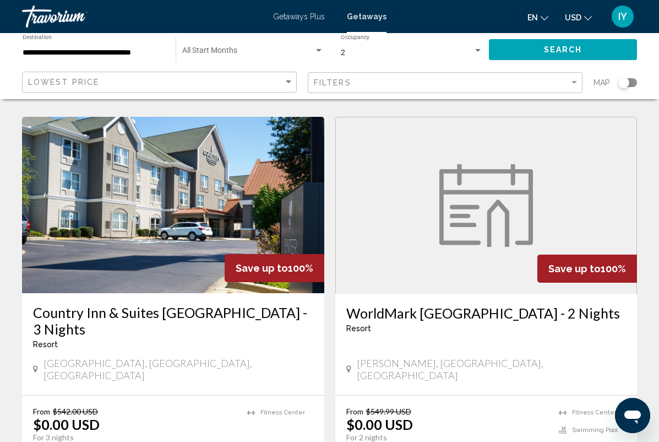
scroll to position [2028, 0]
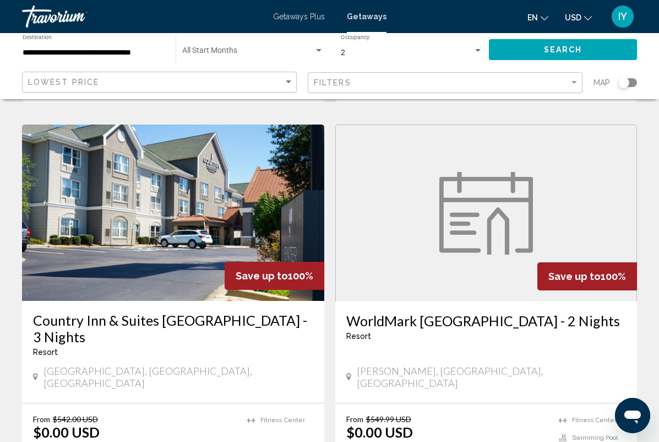
click at [481, 172] on img "Main content" at bounding box center [487, 213] width 94 height 83
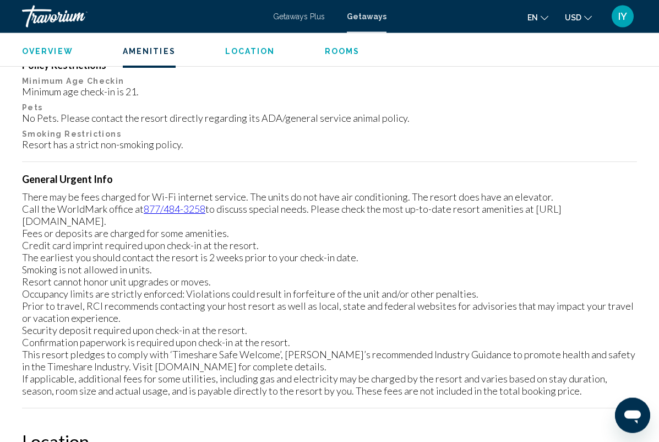
scroll to position [811, 0]
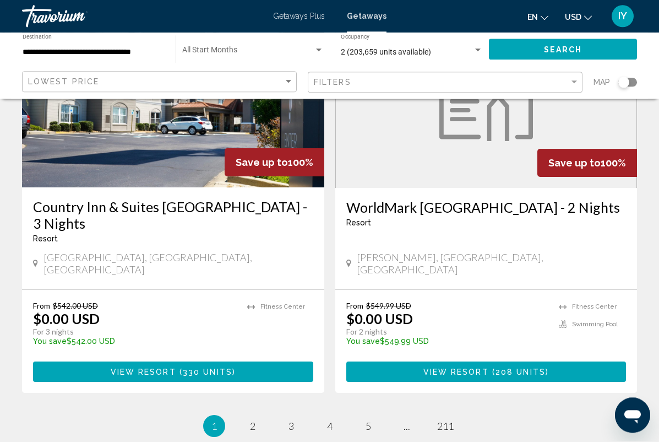
scroll to position [2141, 0]
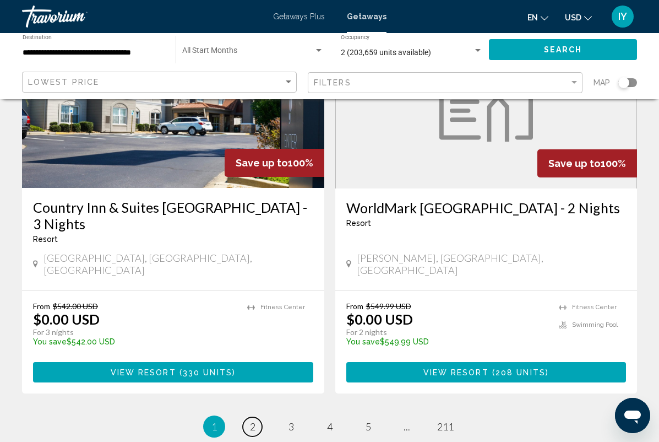
click at [255, 420] on span "2" at bounding box center [253, 426] width 6 height 12
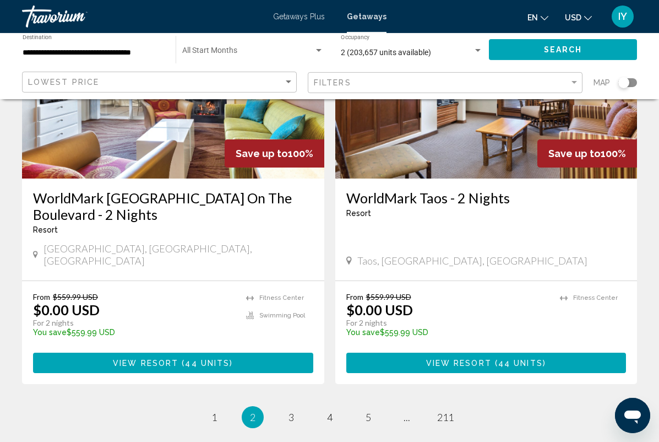
scroll to position [2125, 0]
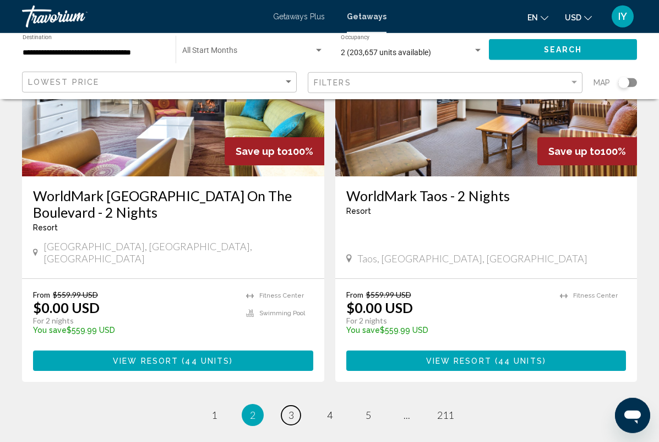
click at [296, 405] on link "page 3" at bounding box center [290, 414] width 19 height 19
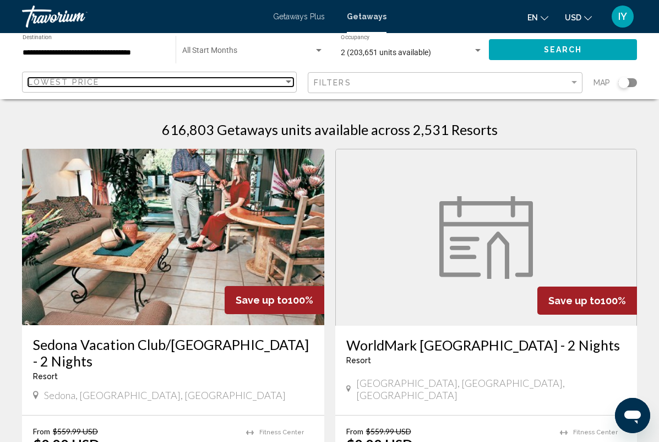
click at [186, 81] on div "Lowest Price" at bounding box center [156, 82] width 256 height 9
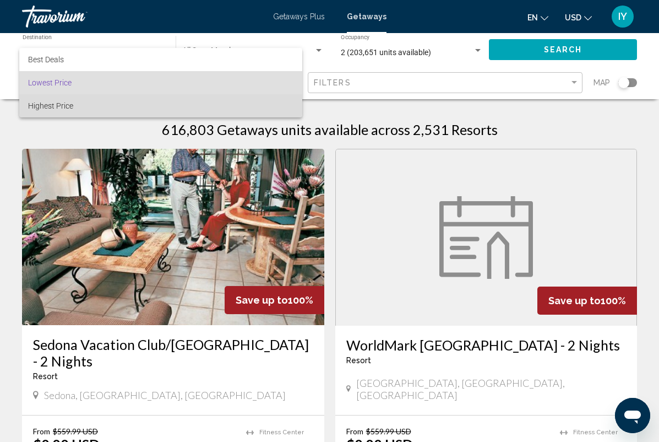
click at [145, 103] on span "Highest Price" at bounding box center [161, 105] width 266 height 23
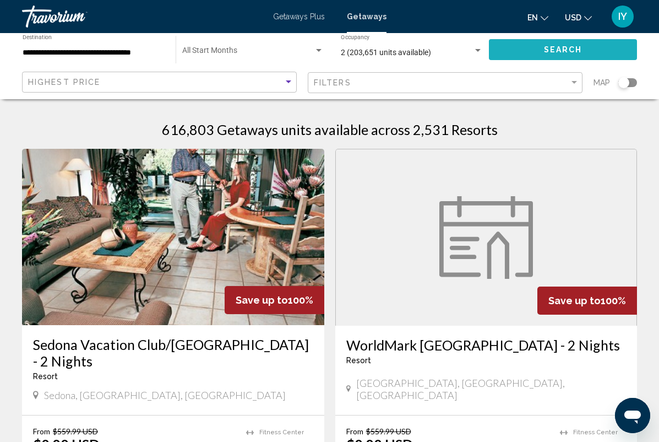
click at [587, 55] on button "Search" at bounding box center [563, 49] width 148 height 20
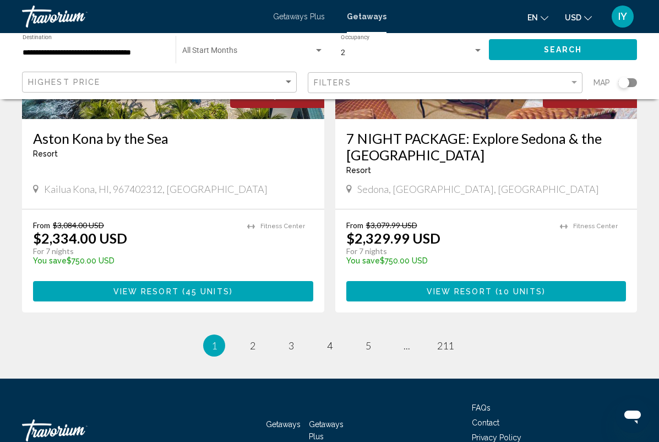
scroll to position [2124, 0]
click at [298, 336] on link "page 3" at bounding box center [290, 345] width 19 height 19
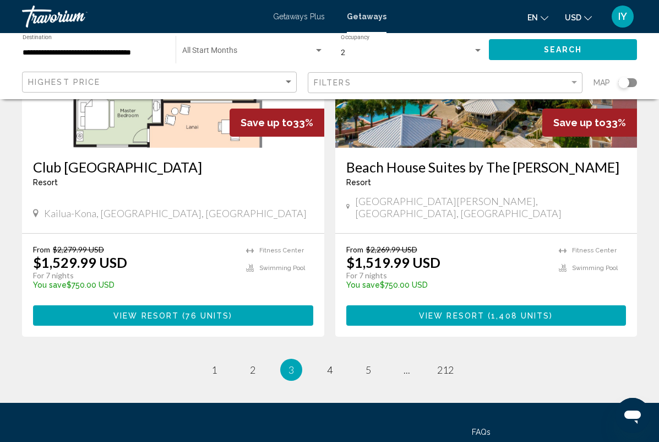
scroll to position [2124, 0]
click at [373, 360] on link "page 5" at bounding box center [368, 369] width 19 height 19
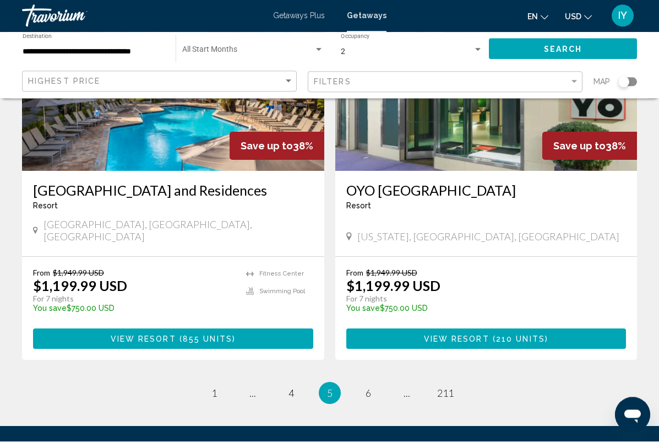
scroll to position [2140, 0]
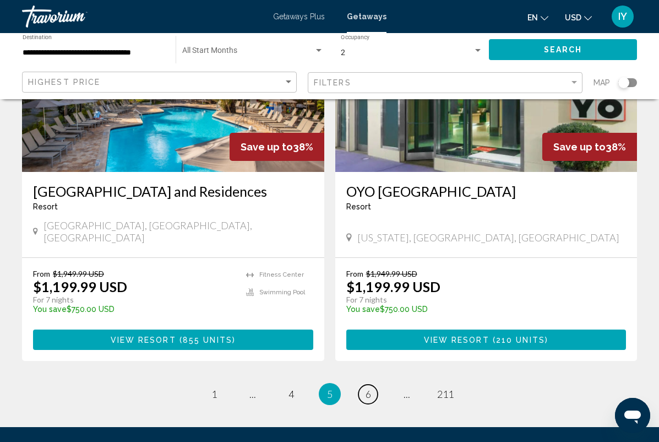
click at [370, 388] on span "6" at bounding box center [369, 394] width 6 height 12
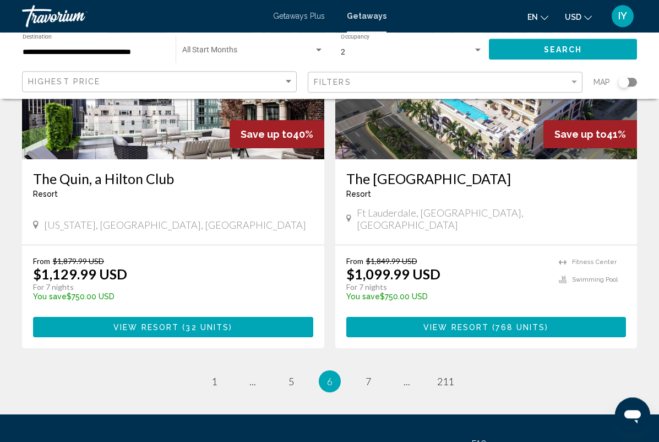
scroll to position [2140, 0]
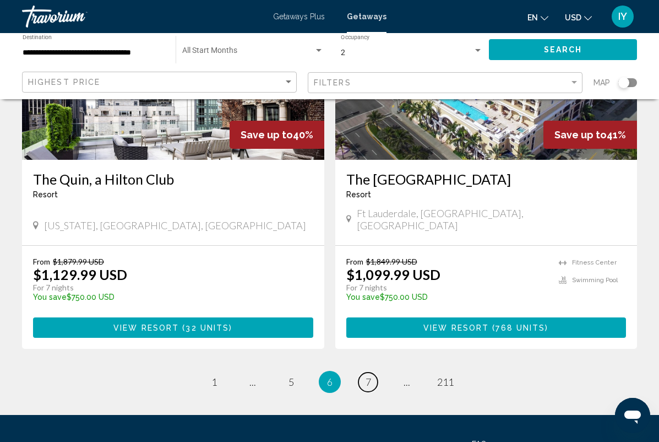
click at [377, 372] on link "page 7" at bounding box center [368, 381] width 19 height 19
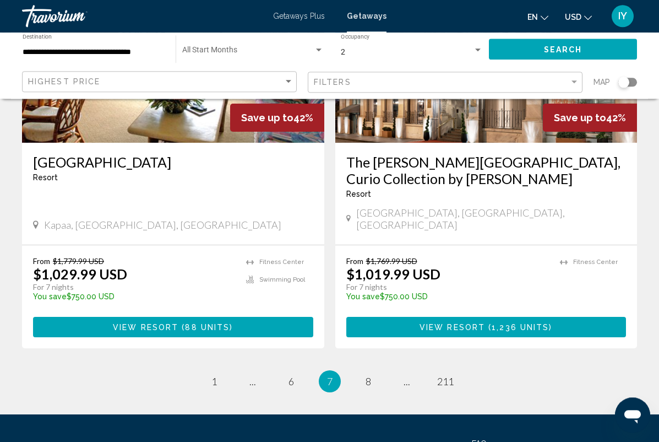
scroll to position [2092, 0]
